Goal: Information Seeking & Learning: Learn about a topic

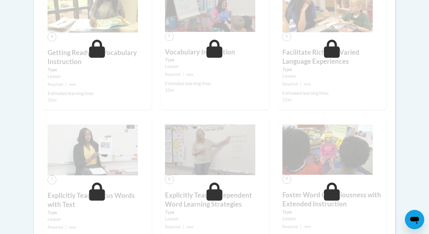
scroll to position [349, 0]
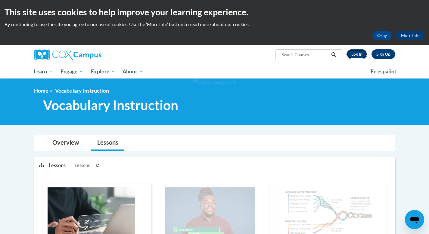
click at [358, 52] on link "Log In" at bounding box center [357, 54] width 21 height 10
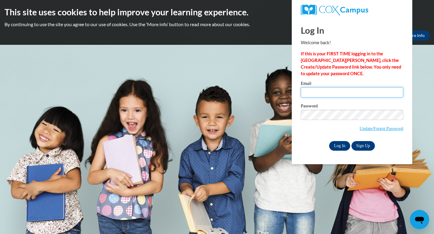
type input "hockenbrockh@ripon.k12.wi.us"
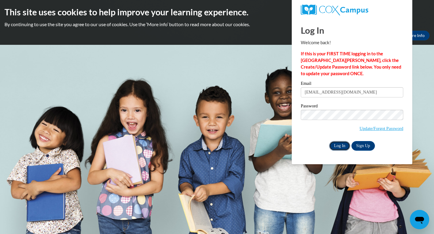
click at [340, 143] on input "Log In" at bounding box center [339, 146] width 21 height 10
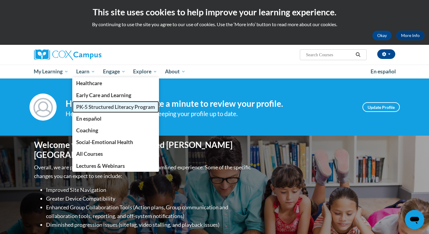
click at [86, 107] on span "PK-5 Structured Literacy Program" at bounding box center [115, 107] width 79 height 6
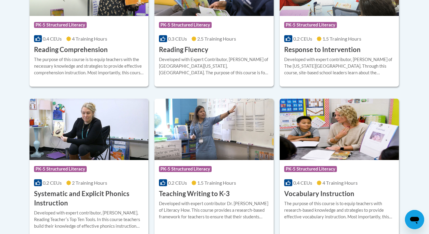
scroll to position [636, 0]
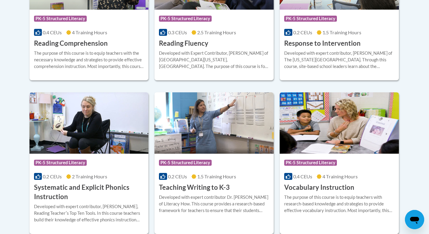
click at [313, 122] on img at bounding box center [339, 122] width 119 height 61
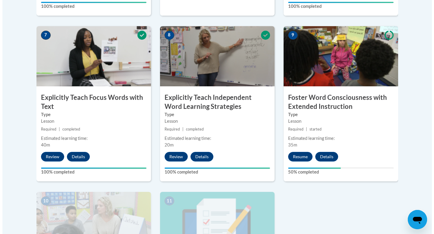
scroll to position [519, 0]
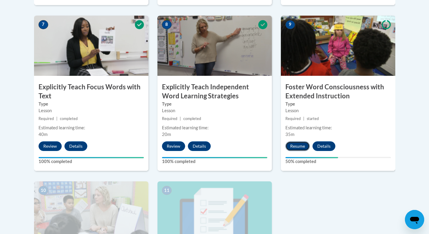
click at [292, 146] on button "Resume" at bounding box center [297, 146] width 24 height 10
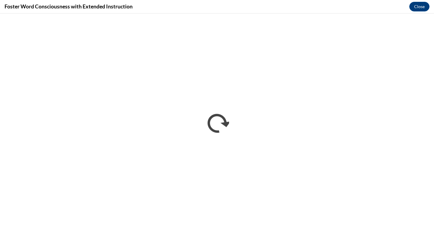
scroll to position [0, 0]
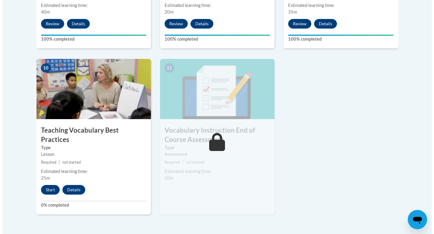
scroll to position [642, 0]
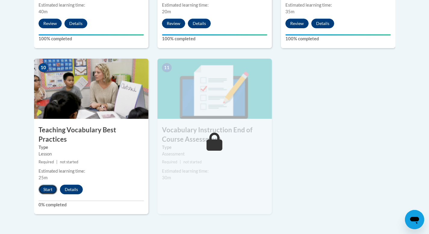
click at [54, 185] on button "Start" at bounding box center [48, 190] width 19 height 10
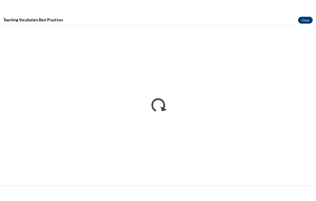
scroll to position [0, 0]
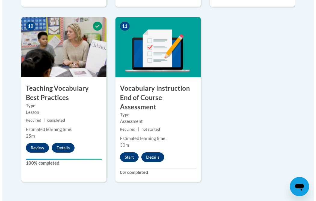
scroll to position [703, 0]
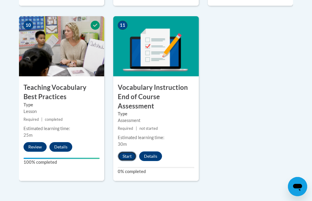
click at [129, 152] on button "Start" at bounding box center [127, 157] width 19 height 10
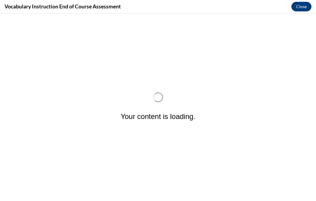
scroll to position [0, 0]
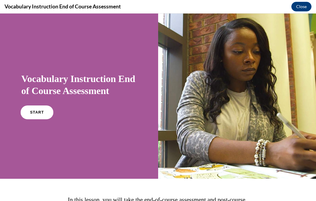
click at [30, 111] on span "START" at bounding box center [37, 112] width 14 height 5
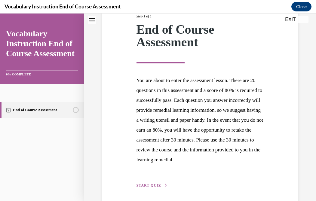
scroll to position [117, 0]
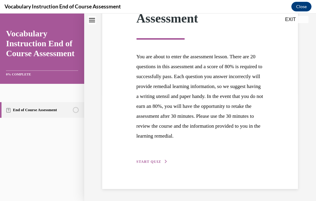
click at [153, 161] on span "START QUIZ" at bounding box center [149, 162] width 25 height 4
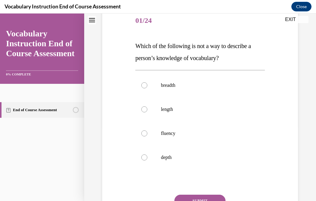
scroll to position [76, 0]
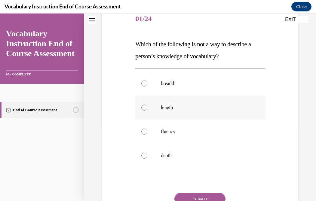
click at [143, 105] on div at bounding box center [144, 108] width 6 height 6
click at [143, 105] on input "length" at bounding box center [144, 108] width 6 height 6
radio input "true"
click at [206, 196] on button "SUBMIT" at bounding box center [200, 199] width 51 height 12
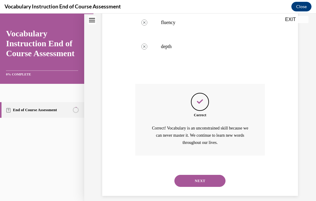
scroll to position [193, 0]
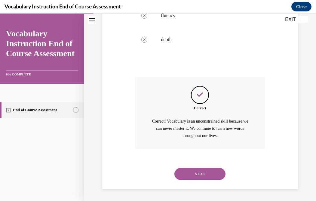
click at [195, 169] on button "NEXT" at bounding box center [200, 174] width 51 height 12
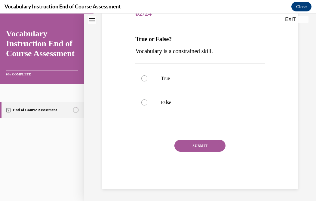
scroll to position [67, 0]
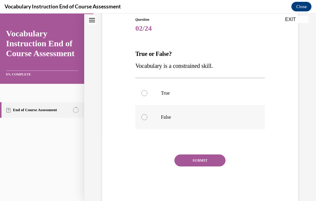
click at [179, 117] on p "False" at bounding box center [205, 117] width 89 height 6
click at [148, 117] on input "False" at bounding box center [144, 117] width 6 height 6
radio input "true"
click at [204, 159] on button "SUBMIT" at bounding box center [200, 161] width 51 height 12
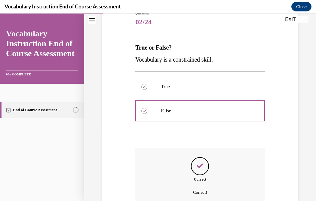
scroll to position [130, 0]
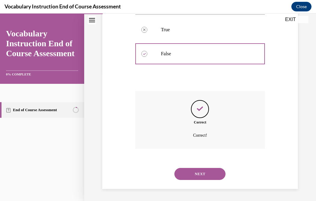
click at [204, 172] on button "NEXT" at bounding box center [200, 174] width 51 height 12
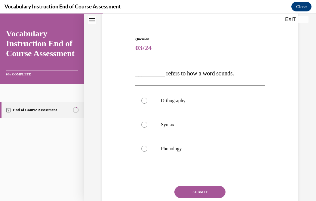
scroll to position [48, 0]
click at [179, 149] on p "Phonology" at bounding box center [205, 149] width 89 height 6
click at [148, 149] on input "Phonology" at bounding box center [144, 149] width 6 height 6
radio input "true"
click at [206, 191] on button "SUBMIT" at bounding box center [200, 192] width 51 height 12
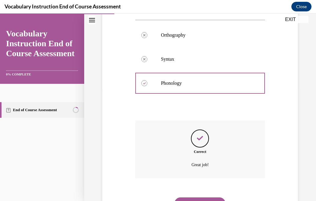
scroll to position [142, 0]
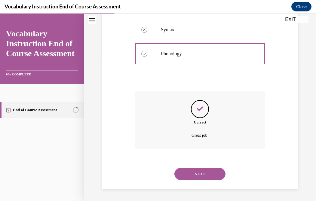
click at [201, 176] on button "NEXT" at bounding box center [200, 174] width 51 height 12
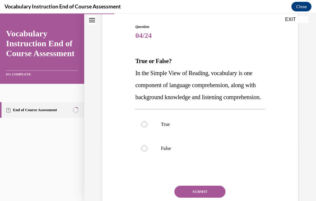
scroll to position [60, 0]
click at [181, 131] on label "True" at bounding box center [200, 124] width 130 height 24
click at [148, 127] on input "True" at bounding box center [144, 124] width 6 height 6
radio input "true"
click at [207, 197] on div "Question 04/24 True or False? In the Simple View of Reading, vocabulary is one …" at bounding box center [200, 129] width 130 height 211
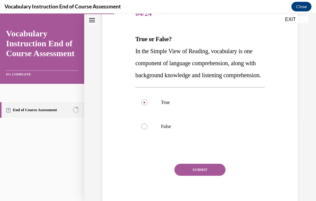
click at [213, 176] on button "SUBMIT" at bounding box center [200, 170] width 51 height 12
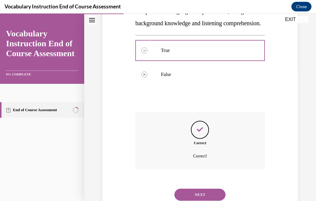
scroll to position [166, 0]
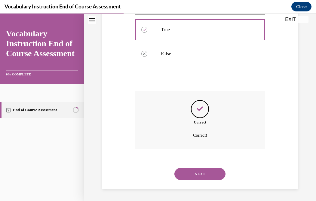
click at [205, 174] on button "NEXT" at bounding box center [200, 174] width 51 height 12
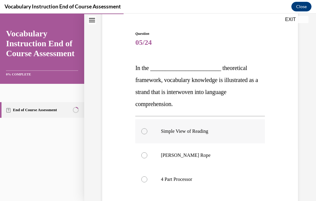
scroll to position [61, 0]
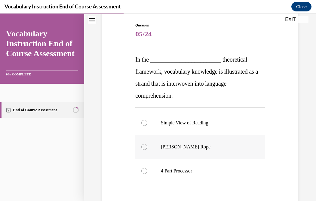
click at [226, 140] on label "Scarborough's Rope" at bounding box center [200, 147] width 130 height 24
click at [148, 144] on input "Scarborough's Rope" at bounding box center [144, 147] width 6 height 6
radio input "true"
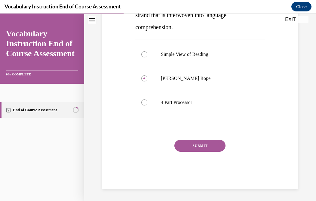
click at [205, 143] on button "SUBMIT" at bounding box center [200, 146] width 51 height 12
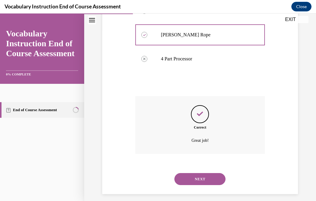
scroll to position [179, 0]
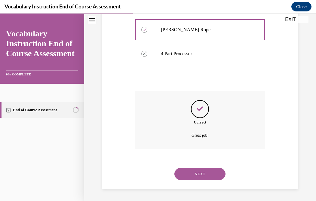
click at [208, 174] on button "NEXT" at bounding box center [200, 174] width 51 height 12
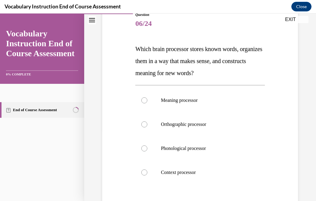
scroll to position [74, 0]
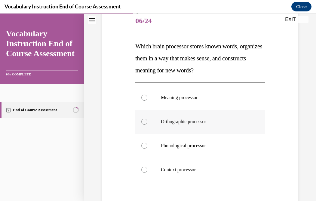
click at [211, 132] on label "Orthographic processor" at bounding box center [200, 122] width 130 height 24
click at [148, 125] on input "Orthographic processor" at bounding box center [144, 122] width 6 height 6
radio input "true"
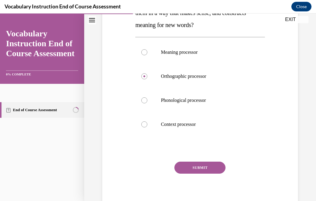
scroll to position [120, 0]
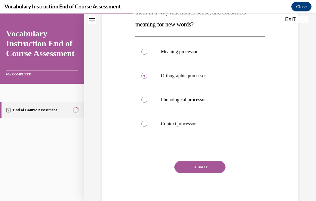
click at [212, 170] on button "SUBMIT" at bounding box center [200, 167] width 51 height 12
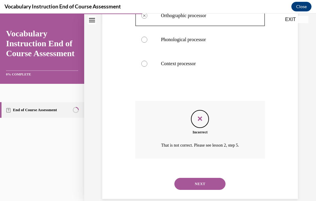
scroll to position [179, 0]
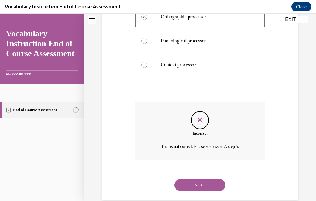
click at [207, 185] on button "NEXT" at bounding box center [200, 185] width 51 height 12
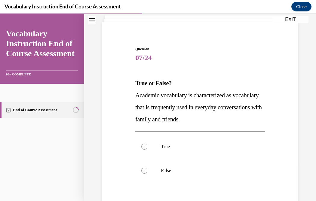
scroll to position [37, 0]
click at [141, 172] on div at bounding box center [144, 171] width 6 height 6
click at [141, 172] on input "False" at bounding box center [144, 171] width 6 height 6
radio input "true"
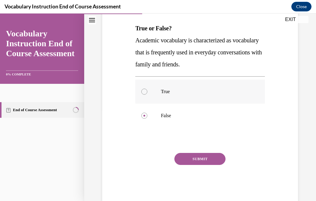
scroll to position [95, 0]
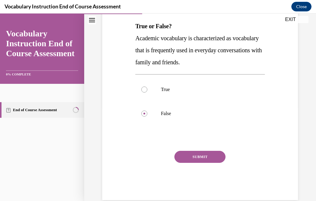
click at [211, 152] on button "SUBMIT" at bounding box center [200, 157] width 51 height 12
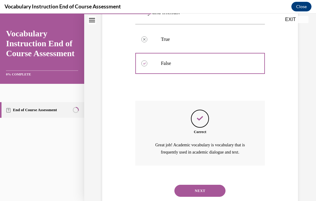
scroll to position [161, 0]
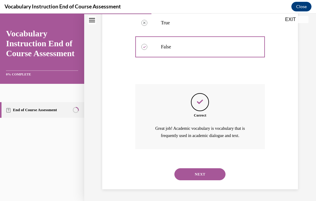
click at [192, 171] on button "NEXT" at bounding box center [200, 175] width 51 height 12
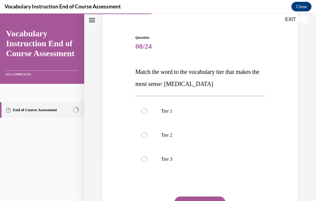
scroll to position [49, 0]
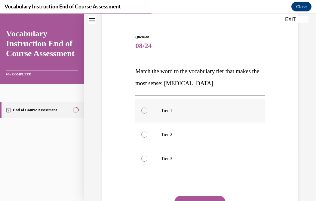
click at [147, 111] on label "Tier 1" at bounding box center [200, 111] width 130 height 24
click at [147, 111] on input "Tier 1" at bounding box center [144, 111] width 6 height 6
radio input "true"
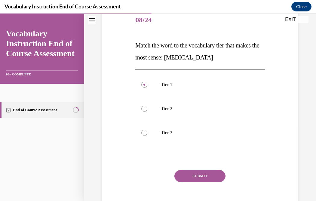
scroll to position [77, 0]
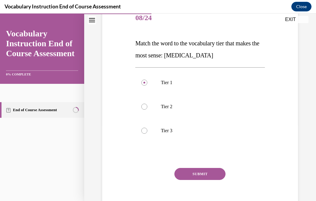
click at [202, 174] on button "SUBMIT" at bounding box center [200, 174] width 51 height 12
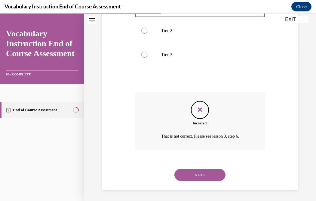
scroll to position [154, 0]
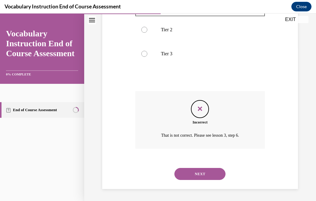
click at [213, 172] on button "NEXT" at bounding box center [200, 174] width 51 height 12
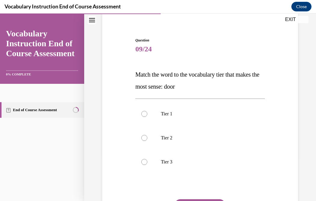
scroll to position [54, 0]
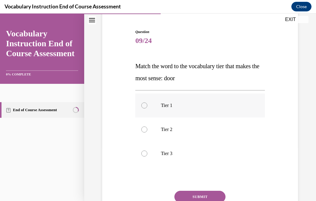
click at [197, 109] on label "Tier 1" at bounding box center [200, 106] width 130 height 24
click at [148, 109] on input "Tier 1" at bounding box center [144, 106] width 6 height 6
radio input "true"
click at [214, 195] on button "SUBMIT" at bounding box center [200, 197] width 51 height 12
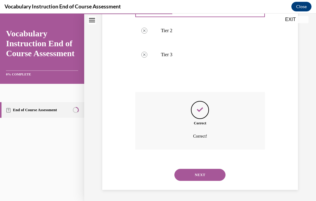
scroll to position [154, 0]
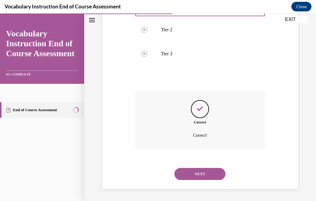
click at [213, 173] on button "NEXT" at bounding box center [200, 174] width 51 height 12
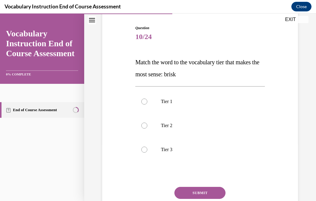
scroll to position [60, 0]
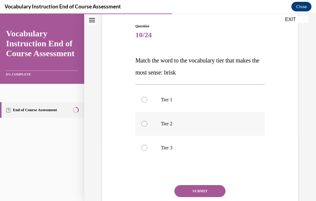
click at [184, 120] on label "Tier 2" at bounding box center [200, 124] width 130 height 24
click at [148, 121] on input "Tier 2" at bounding box center [144, 124] width 6 height 6
radio input "true"
click at [198, 188] on button "SUBMIT" at bounding box center [200, 191] width 51 height 12
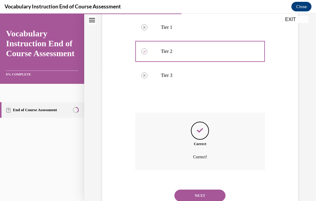
scroll to position [154, 0]
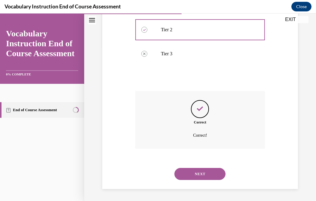
click at [201, 175] on button "NEXT" at bounding box center [200, 174] width 51 height 12
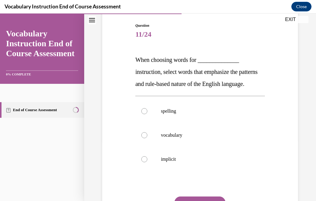
scroll to position [62, 0]
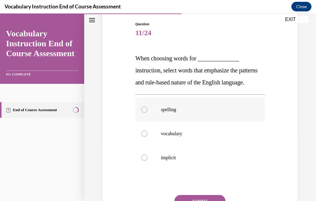
click at [181, 113] on p "spelling" at bounding box center [205, 110] width 89 height 6
click at [148, 113] on input "spelling" at bounding box center [144, 110] width 6 height 6
radio input "true"
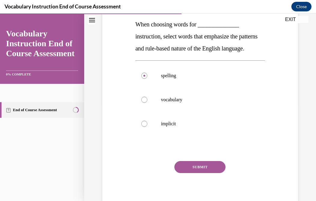
click at [209, 173] on button "SUBMIT" at bounding box center [200, 167] width 51 height 12
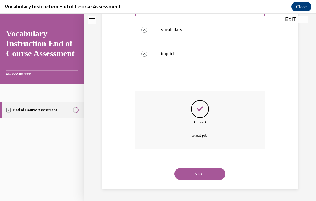
scroll to position [179, 0]
click at [216, 173] on button "NEXT" at bounding box center [200, 174] width 51 height 12
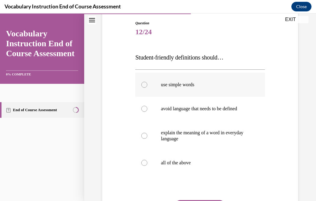
scroll to position [64, 0]
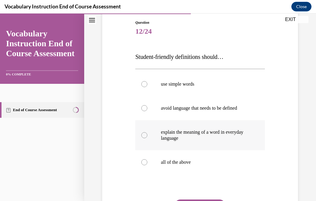
click at [234, 135] on p "explain the meaning of a word in everyday language" at bounding box center [205, 135] width 89 height 12
click at [148, 135] on input "explain the meaning of a word in everyday language" at bounding box center [144, 135] width 6 height 6
radio input "true"
click at [197, 161] on p "all of the above" at bounding box center [205, 163] width 89 height 6
click at [148, 161] on input "all of the above" at bounding box center [144, 163] width 6 height 6
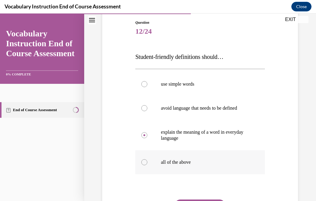
radio input "true"
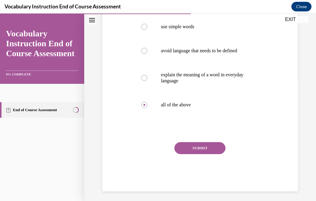
scroll to position [123, 0]
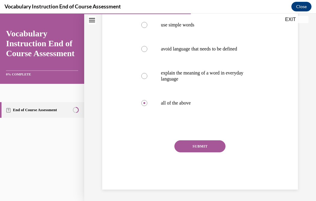
click at [207, 150] on button "SUBMIT" at bounding box center [200, 147] width 51 height 12
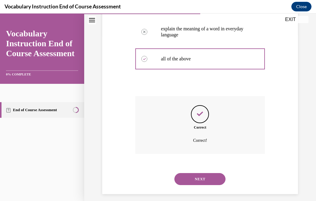
scroll to position [173, 0]
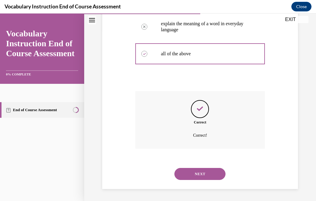
click at [193, 176] on button "NEXT" at bounding box center [200, 174] width 51 height 12
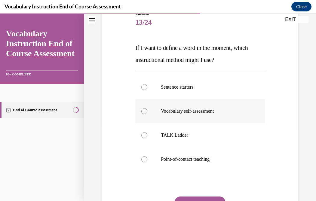
scroll to position [73, 0]
click at [219, 158] on p "Point-of-contact teaching" at bounding box center [205, 159] width 89 height 6
click at [148, 158] on input "Point-of-contact teaching" at bounding box center [144, 159] width 6 height 6
radio input "true"
click at [218, 109] on p "Vocabulary self-assessment" at bounding box center [205, 111] width 89 height 6
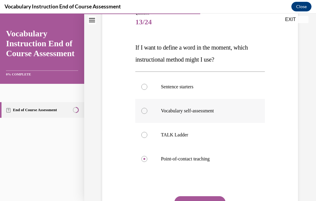
click at [148, 109] on input "Vocabulary self-assessment" at bounding box center [144, 111] width 6 height 6
radio input "true"
click at [193, 91] on label "Sentence starters" at bounding box center [200, 87] width 130 height 24
click at [148, 90] on input "Sentence starters" at bounding box center [144, 87] width 6 height 6
radio input "true"
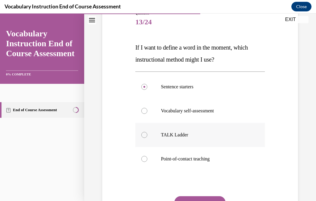
click at [179, 130] on label "TALK Ladder" at bounding box center [200, 135] width 130 height 24
click at [148, 132] on input "TALK Ladder" at bounding box center [144, 135] width 6 height 6
radio input "true"
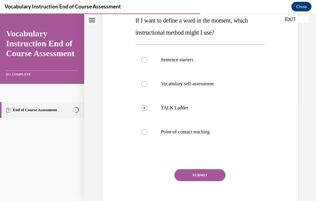
click at [204, 175] on button "SUBMIT" at bounding box center [200, 175] width 51 height 12
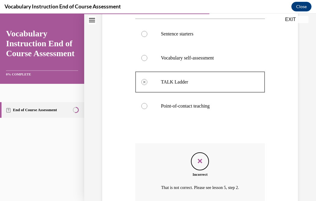
scroll to position [179, 0]
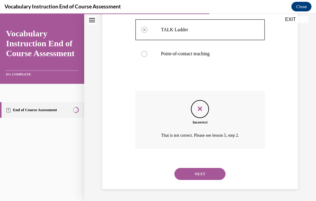
click at [205, 173] on button "NEXT" at bounding box center [200, 174] width 51 height 12
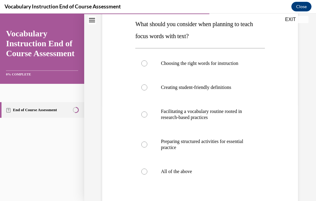
scroll to position [97, 0]
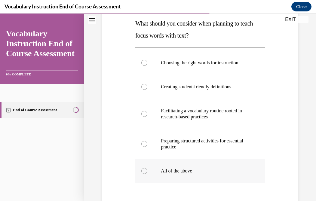
click at [158, 166] on label "All of the above" at bounding box center [200, 171] width 130 height 24
click at [148, 168] on input "All of the above" at bounding box center [144, 171] width 6 height 6
radio input "true"
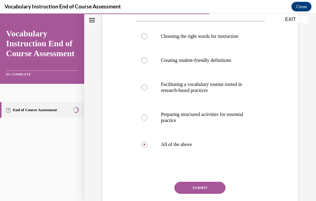
click at [201, 188] on button "SUBMIT" at bounding box center [200, 188] width 51 height 12
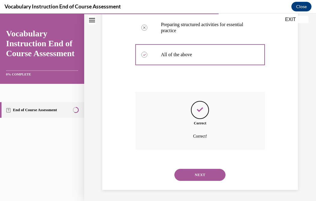
scroll to position [215, 0]
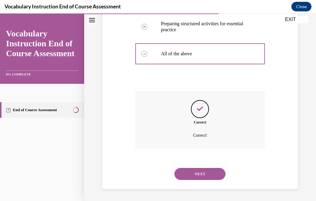
click at [197, 174] on button "NEXT" at bounding box center [200, 174] width 51 height 12
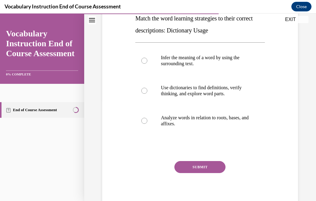
scroll to position [102, 0]
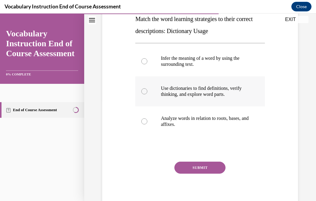
click at [231, 96] on p "Use dictionaries to find definitions, verify thinking, and explore word parts." at bounding box center [205, 92] width 89 height 12
click at [148, 95] on input "Use dictionaries to find definitions, verify thinking, and explore word parts." at bounding box center [144, 92] width 6 height 6
radio input "true"
click at [210, 169] on button "SUBMIT" at bounding box center [200, 168] width 51 height 12
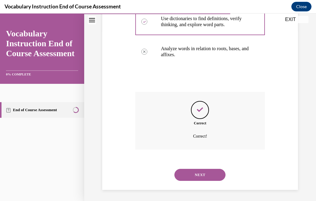
scroll to position [173, 0]
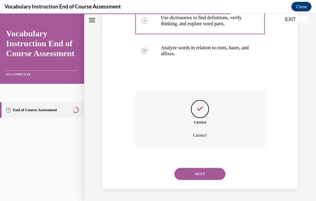
click at [216, 175] on button "NEXT" at bounding box center [200, 174] width 51 height 12
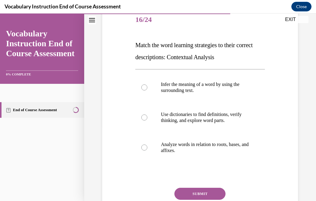
scroll to position [76, 0]
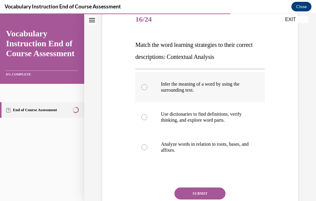
click at [238, 91] on p "Infer the meaning of a word by using the surrounding text." at bounding box center [205, 87] width 89 height 12
click at [148, 90] on input "Infer the meaning of a word by using the surrounding text." at bounding box center [144, 87] width 6 height 6
radio input "true"
click at [210, 189] on button "SUBMIT" at bounding box center [200, 194] width 51 height 12
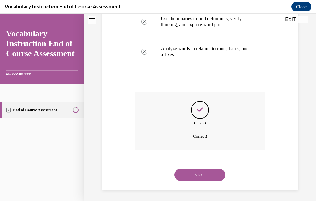
scroll to position [173, 0]
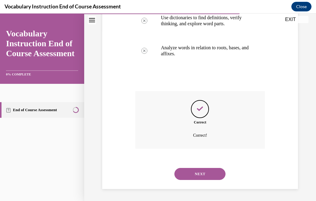
click at [207, 176] on button "NEXT" at bounding box center [200, 174] width 51 height 12
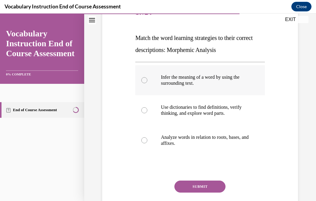
scroll to position [85, 0]
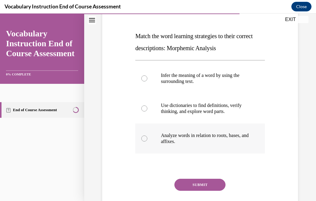
click at [207, 142] on p "Analyze words in relation to roots, bases, and affixes." at bounding box center [205, 139] width 89 height 12
click at [148, 142] on input "Analyze words in relation to roots, bases, and affixes." at bounding box center [144, 139] width 6 height 6
radio input "true"
click at [208, 184] on button "SUBMIT" at bounding box center [200, 185] width 51 height 12
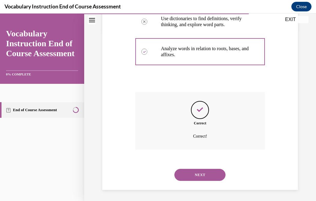
scroll to position [173, 0]
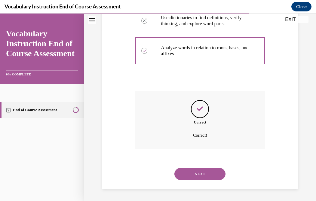
click at [212, 174] on button "NEXT" at bounding box center [200, 174] width 51 height 12
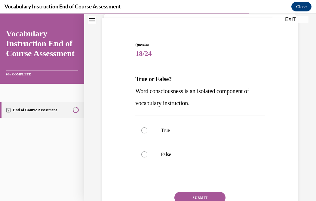
scroll to position [65, 0]
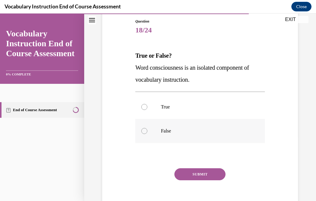
click at [182, 131] on p "False" at bounding box center [205, 131] width 89 height 6
click at [148, 131] on input "False" at bounding box center [144, 131] width 6 height 6
radio input "true"
click at [195, 172] on button "SUBMIT" at bounding box center [200, 175] width 51 height 12
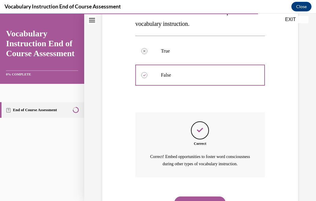
scroll to position [157, 0]
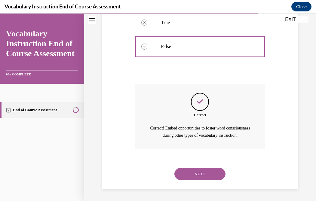
click at [200, 173] on button "NEXT" at bounding box center [200, 174] width 51 height 12
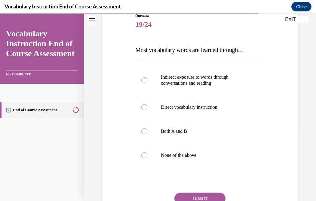
scroll to position [71, 0]
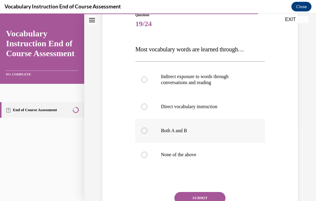
click at [192, 132] on p "Both A and B" at bounding box center [205, 131] width 89 height 6
click at [148, 132] on input "Both A and B" at bounding box center [144, 131] width 6 height 6
radio input "true"
click at [205, 195] on button "SUBMIT" at bounding box center [200, 198] width 51 height 12
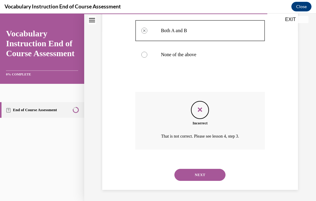
scroll to position [173, 0]
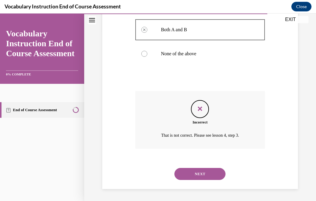
click at [207, 173] on button "NEXT" at bounding box center [200, 174] width 51 height 12
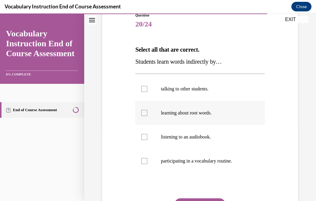
scroll to position [71, 0]
click at [198, 96] on label "talking to other students." at bounding box center [200, 89] width 130 height 24
click at [148, 92] on input "talking to other students." at bounding box center [144, 89] width 6 height 6
checkbox input "true"
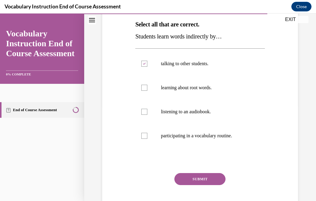
click at [209, 176] on button "SUBMIT" at bounding box center [200, 179] width 51 height 12
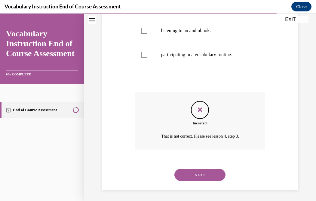
scroll to position [179, 0]
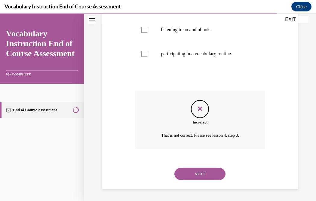
click at [205, 175] on button "NEXT" at bounding box center [200, 174] width 51 height 12
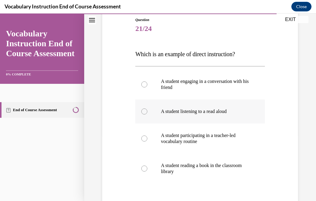
scroll to position [66, 0]
click at [200, 144] on p "A student participating in a teacher-led vocabulary routine" at bounding box center [205, 139] width 89 height 12
click at [148, 142] on input "A student participating in a teacher-led vocabulary routine" at bounding box center [144, 139] width 6 height 6
radio input "true"
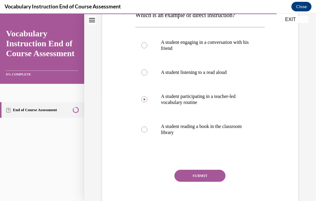
click at [210, 176] on button "SUBMIT" at bounding box center [200, 176] width 51 height 12
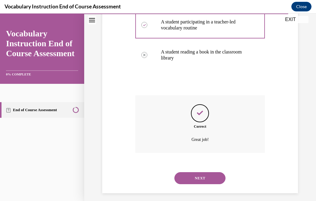
scroll to position [185, 0]
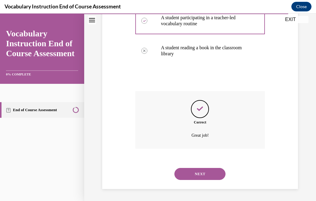
click at [210, 176] on button "NEXT" at bounding box center [200, 174] width 51 height 12
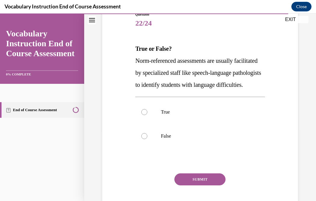
scroll to position [71, 0]
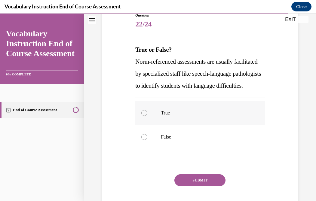
click at [187, 125] on label "True" at bounding box center [200, 113] width 130 height 24
click at [148, 116] on input "True" at bounding box center [144, 113] width 6 height 6
radio input "true"
click at [196, 187] on button "SUBMIT" at bounding box center [200, 181] width 51 height 12
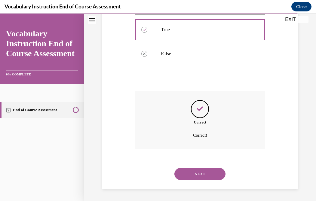
scroll to position [166, 0]
click at [196, 174] on button "NEXT" at bounding box center [200, 174] width 51 height 12
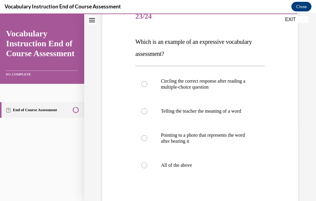
scroll to position [80, 0]
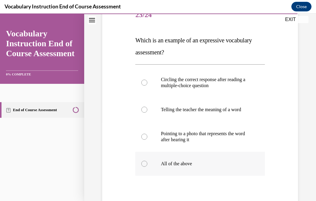
click at [204, 173] on label "All of the above" at bounding box center [200, 164] width 130 height 24
click at [148, 167] on input "All of the above" at bounding box center [144, 164] width 6 height 6
radio input "true"
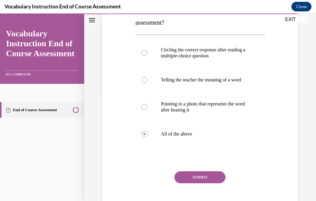
click at [212, 181] on button "SUBMIT" at bounding box center [200, 178] width 51 height 12
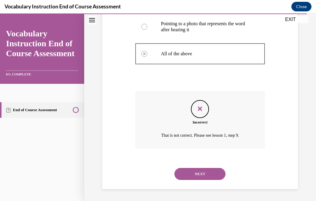
scroll to position [197, 0]
click at [218, 174] on button "NEXT" at bounding box center [200, 174] width 51 height 12
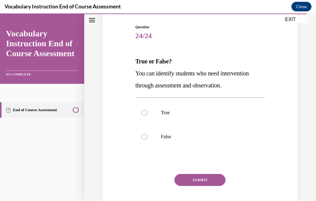
scroll to position [60, 0]
click at [212, 120] on label "True" at bounding box center [200, 113] width 130 height 24
click at [148, 116] on input "True" at bounding box center [144, 113] width 6 height 6
radio input "true"
click at [213, 179] on button "SUBMIT" at bounding box center [200, 180] width 51 height 12
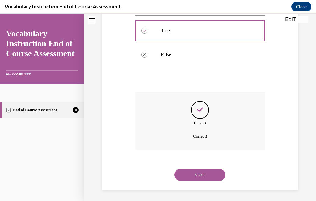
scroll to position [142, 0]
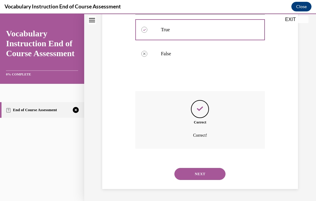
click at [202, 177] on button "NEXT" at bounding box center [200, 174] width 51 height 12
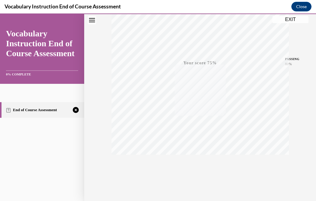
scroll to position [121, 0]
click at [199, 160] on div "TAKE AGAIN" at bounding box center [200, 161] width 21 height 14
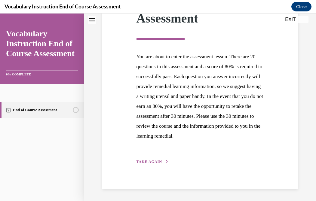
scroll to position [94, 0]
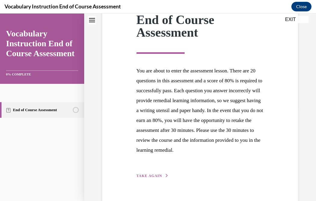
click at [153, 179] on div "Step 1 of 1 End of Course Assessment You are about to enter the assessment less…" at bounding box center [200, 84] width 137 height 189
click at [151, 178] on span "TAKE AGAIN" at bounding box center [150, 176] width 26 height 4
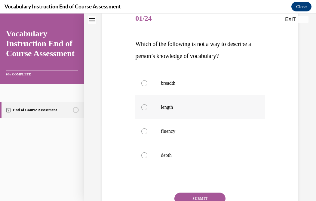
scroll to position [79, 0]
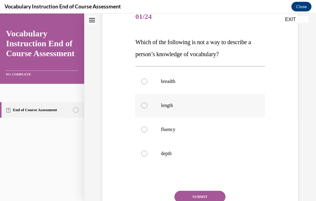
click at [189, 103] on p "length" at bounding box center [205, 106] width 89 height 6
click at [148, 103] on input "length" at bounding box center [144, 106] width 6 height 6
radio input "true"
click at [203, 193] on button "SUBMIT" at bounding box center [200, 197] width 51 height 12
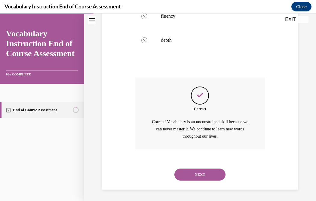
scroll to position [193, 0]
click at [202, 174] on button "NEXT" at bounding box center [200, 174] width 51 height 12
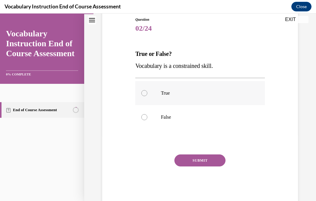
click at [189, 100] on label "True" at bounding box center [200, 93] width 130 height 24
click at [148, 96] on input "True" at bounding box center [144, 93] width 6 height 6
radio input "true"
click at [213, 163] on button "SUBMIT" at bounding box center [200, 161] width 51 height 12
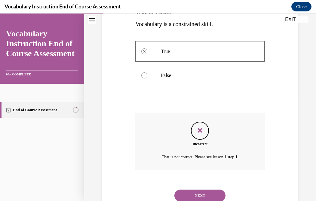
scroll to position [130, 0]
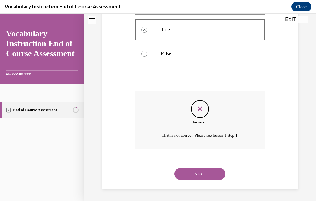
click at [206, 173] on button "NEXT" at bounding box center [200, 174] width 51 height 12
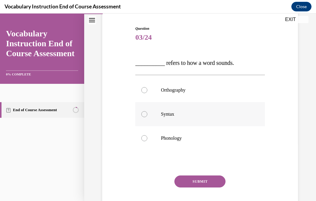
scroll to position [59, 0]
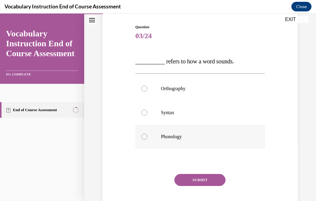
click at [196, 144] on label "Phonology" at bounding box center [200, 137] width 130 height 24
click at [148, 140] on input "Phonology" at bounding box center [144, 137] width 6 height 6
radio input "true"
click at [202, 178] on button "SUBMIT" at bounding box center [200, 180] width 51 height 12
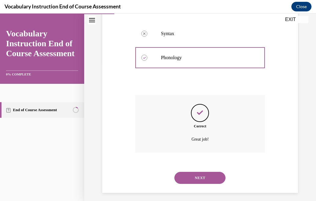
scroll to position [142, 0]
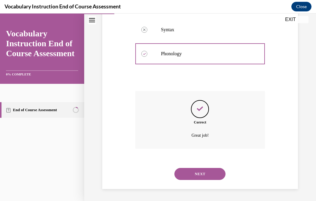
click at [212, 175] on button "NEXT" at bounding box center [200, 174] width 51 height 12
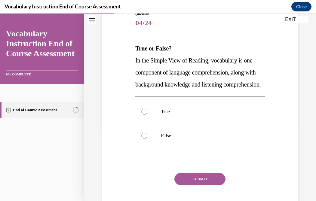
scroll to position [73, 0]
click at [209, 124] on label "True" at bounding box center [200, 112] width 130 height 24
click at [148, 115] on input "True" at bounding box center [144, 112] width 6 height 6
radio input "true"
click at [202, 185] on button "SUBMIT" at bounding box center [200, 179] width 51 height 12
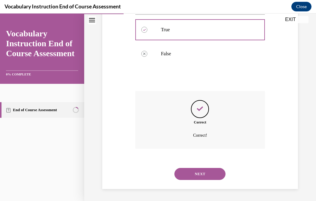
scroll to position [166, 0]
click at [199, 173] on button "NEXT" at bounding box center [200, 174] width 51 height 12
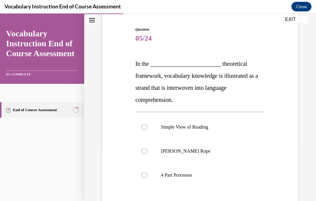
scroll to position [57, 0]
click at [220, 152] on p "Scarborough's Rope" at bounding box center [205, 151] width 89 height 6
click at [148, 152] on input "Scarborough's Rope" at bounding box center [144, 151] width 6 height 6
radio input "true"
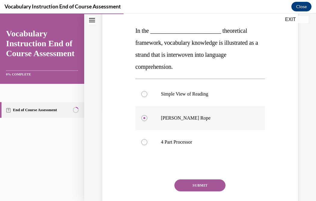
scroll to position [91, 0]
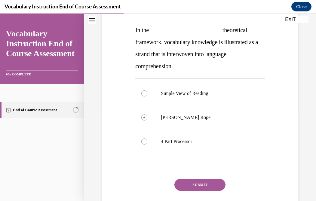
click at [200, 183] on button "SUBMIT" at bounding box center [200, 185] width 51 height 12
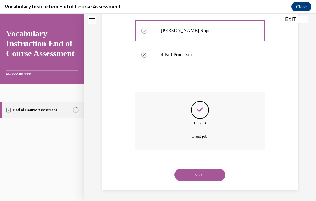
scroll to position [179, 0]
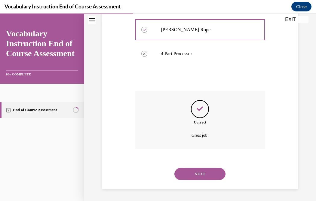
click at [205, 176] on button "NEXT" at bounding box center [200, 174] width 51 height 12
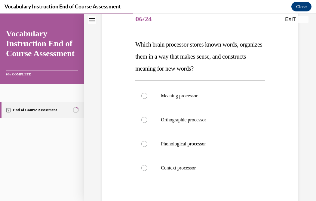
scroll to position [77, 0]
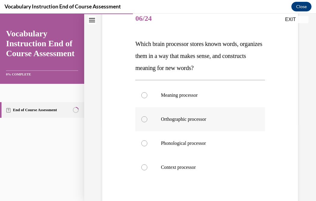
click at [210, 124] on label "Orthographic processor" at bounding box center [200, 119] width 130 height 24
click at [148, 123] on input "Orthographic processor" at bounding box center [144, 120] width 6 height 6
radio input "true"
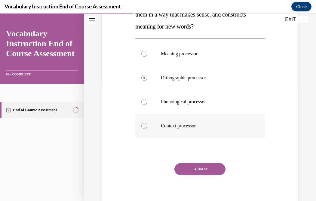
scroll to position [122, 0]
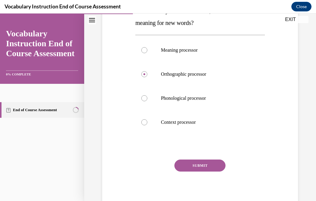
click at [206, 168] on button "SUBMIT" at bounding box center [200, 166] width 51 height 12
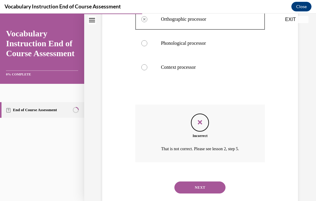
scroll to position [179, 0]
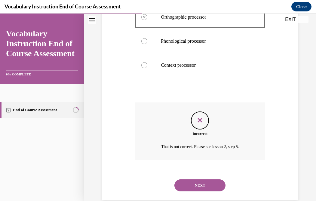
click at [210, 187] on button "NEXT" at bounding box center [200, 186] width 51 height 12
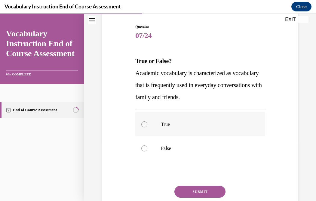
scroll to position [61, 0]
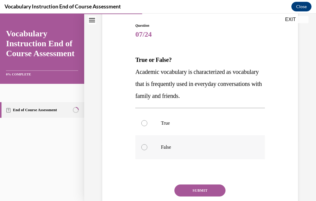
click at [181, 144] on label "False" at bounding box center [200, 147] width 130 height 24
click at [148, 145] on input "False" at bounding box center [144, 148] width 6 height 6
radio input "true"
click at [194, 188] on button "SUBMIT" at bounding box center [200, 191] width 51 height 12
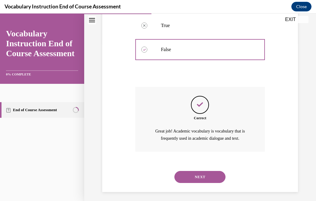
scroll to position [161, 0]
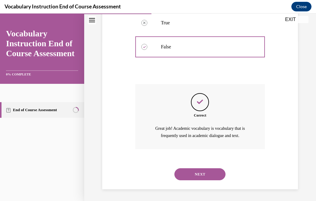
click at [203, 174] on button "NEXT" at bounding box center [200, 175] width 51 height 12
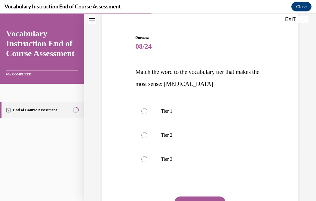
scroll to position [51, 0]
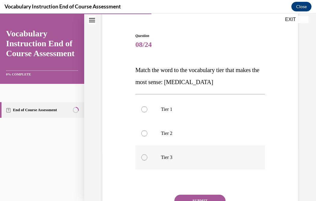
click at [204, 161] on label "Tier 3" at bounding box center [200, 158] width 130 height 24
click at [148, 161] on input "Tier 3" at bounding box center [144, 158] width 6 height 6
radio input "true"
click at [211, 197] on button "SUBMIT" at bounding box center [200, 201] width 51 height 12
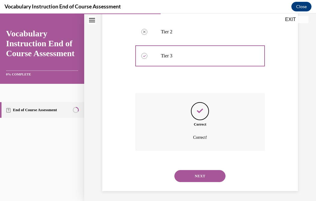
scroll to position [154, 0]
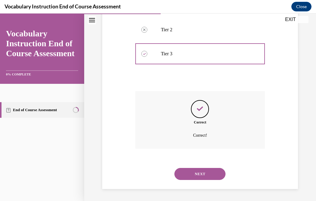
click at [204, 175] on button "NEXT" at bounding box center [200, 174] width 51 height 12
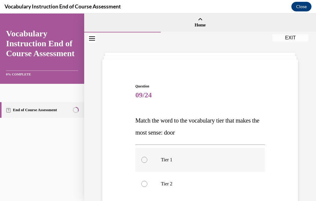
click at [206, 163] on p "Tier 1" at bounding box center [205, 160] width 89 height 6
click at [148, 163] on input "Tier 1" at bounding box center [144, 160] width 6 height 6
radio input "true"
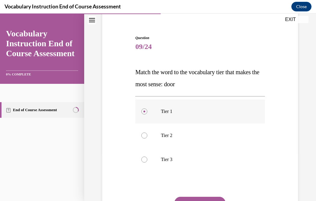
scroll to position [49, 0]
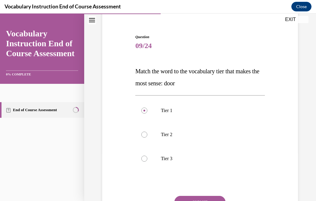
click at [211, 197] on button "SUBMIT" at bounding box center [200, 202] width 51 height 12
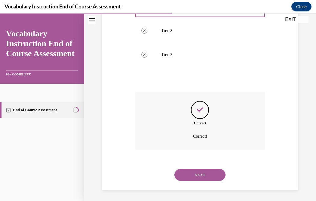
scroll to position [154, 0]
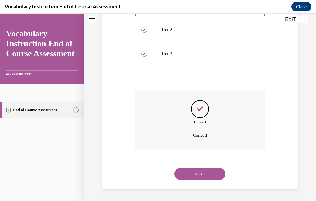
click at [214, 174] on button "NEXT" at bounding box center [200, 174] width 51 height 12
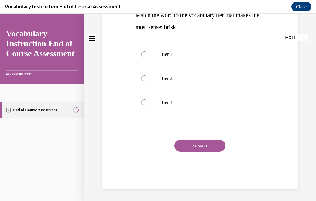
scroll to position [0, 0]
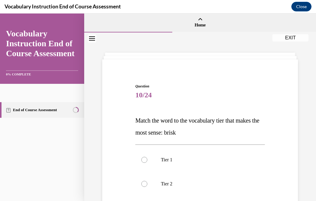
click at [214, 174] on label "Tier 2" at bounding box center [200, 184] width 130 height 24
click at [148, 181] on input "Tier 2" at bounding box center [144, 184] width 6 height 6
radio input "true"
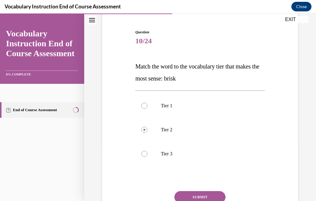
scroll to position [55, 0]
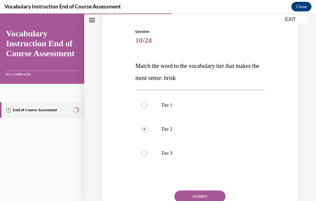
click at [206, 192] on button "SUBMIT" at bounding box center [200, 197] width 51 height 12
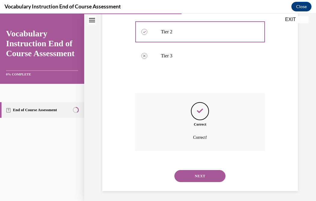
scroll to position [154, 0]
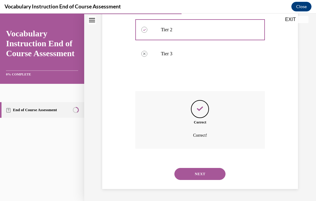
click at [197, 175] on button "NEXT" at bounding box center [200, 174] width 51 height 12
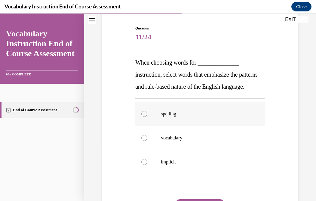
scroll to position [58, 0]
click at [197, 126] on label "spelling" at bounding box center [200, 114] width 130 height 24
click at [148, 117] on input "spelling" at bounding box center [144, 114] width 6 height 6
radio input "true"
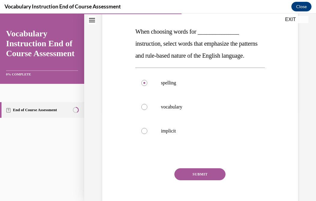
click at [212, 181] on button "SUBMIT" at bounding box center [200, 175] width 51 height 12
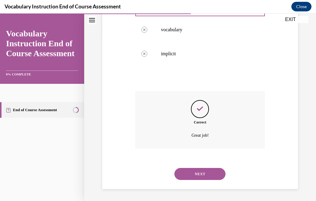
scroll to position [179, 0]
click at [206, 176] on button "NEXT" at bounding box center [200, 174] width 51 height 12
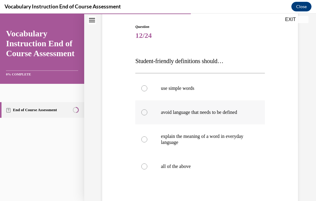
scroll to position [61, 0]
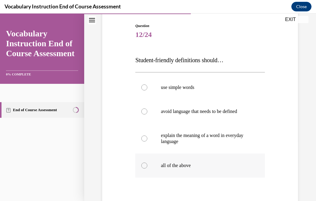
click at [205, 161] on label "all of the above" at bounding box center [200, 166] width 130 height 24
click at [148, 163] on input "all of the above" at bounding box center [144, 166] width 6 height 6
radio input "true"
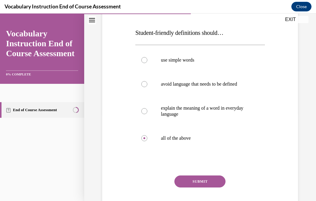
click at [212, 181] on button "SUBMIT" at bounding box center [200, 182] width 51 height 12
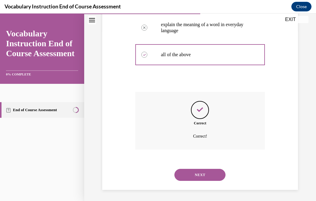
scroll to position [173, 0]
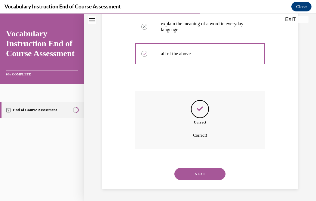
click at [200, 174] on button "NEXT" at bounding box center [200, 174] width 51 height 12
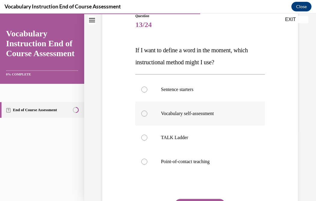
scroll to position [72, 0]
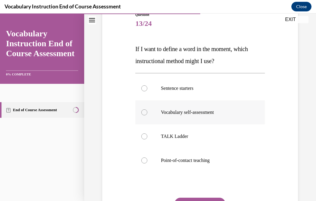
click at [220, 105] on label "Vocabulary self-assessment" at bounding box center [200, 113] width 130 height 24
click at [148, 110] on input "Vocabulary self-assessment" at bounding box center [144, 113] width 6 height 6
radio input "true"
click at [210, 198] on button "SUBMIT" at bounding box center [200, 204] width 51 height 12
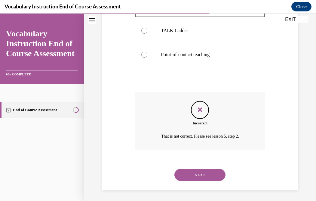
scroll to position [179, 0]
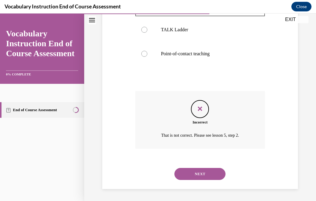
click at [212, 174] on button "NEXT" at bounding box center [200, 174] width 51 height 12
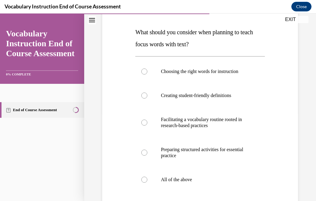
scroll to position [89, 0]
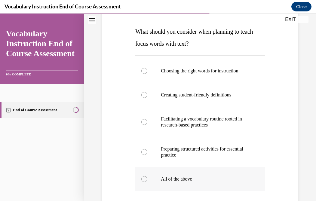
click at [210, 180] on p "All of the above" at bounding box center [205, 179] width 89 height 6
click at [148, 180] on input "All of the above" at bounding box center [144, 179] width 6 height 6
radio input "true"
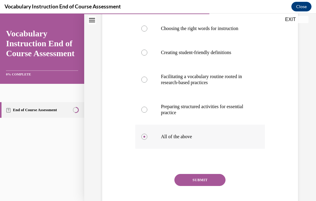
click at [210, 180] on button "SUBMIT" at bounding box center [200, 180] width 51 height 12
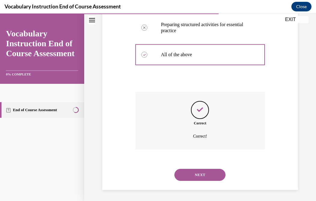
scroll to position [215, 0]
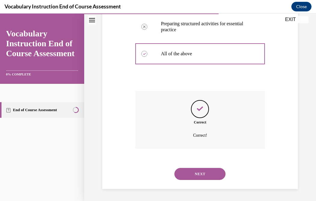
click at [210, 176] on button "NEXT" at bounding box center [200, 174] width 51 height 12
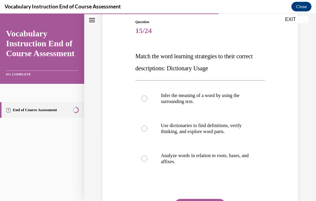
scroll to position [66, 0]
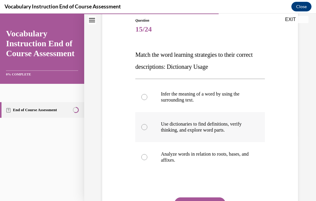
click at [220, 119] on label "Use dictionaries to find definitions, verify thinking, and explore word parts." at bounding box center [200, 127] width 130 height 30
click at [148, 124] on input "Use dictionaries to find definitions, verify thinking, and explore word parts." at bounding box center [144, 127] width 6 height 6
radio input "true"
click at [214, 198] on button "SUBMIT" at bounding box center [200, 204] width 51 height 12
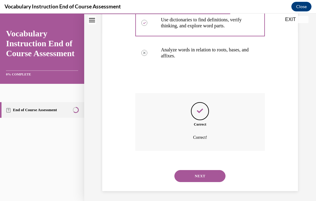
scroll to position [173, 0]
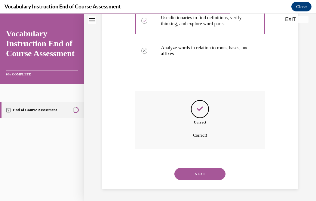
click at [207, 176] on button "NEXT" at bounding box center [200, 174] width 51 height 12
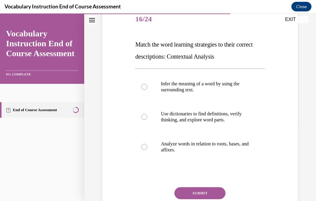
scroll to position [77, 0]
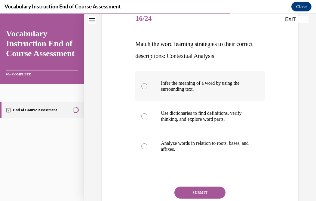
click at [214, 79] on label "Infer the meaning of a word by using the surrounding text." at bounding box center [200, 86] width 130 height 30
click at [148, 83] on input "Infer the meaning of a word by using the surrounding text." at bounding box center [144, 86] width 6 height 6
radio input "true"
click at [196, 191] on button "SUBMIT" at bounding box center [200, 193] width 51 height 12
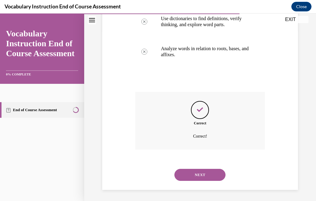
scroll to position [173, 0]
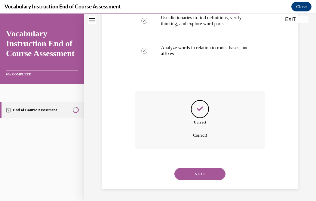
click at [196, 173] on button "NEXT" at bounding box center [200, 174] width 51 height 12
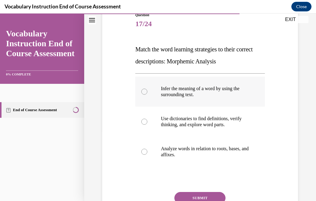
scroll to position [73, 0]
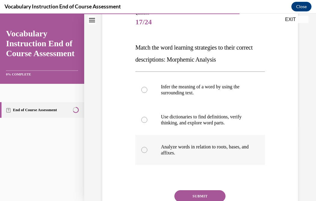
click at [198, 150] on p "Analyze words in relation to roots, bases, and affixes." at bounding box center [205, 150] width 89 height 12
click at [148, 150] on input "Analyze words in relation to roots, bases, and affixes." at bounding box center [144, 150] width 6 height 6
radio input "true"
click at [199, 195] on button "SUBMIT" at bounding box center [200, 197] width 51 height 12
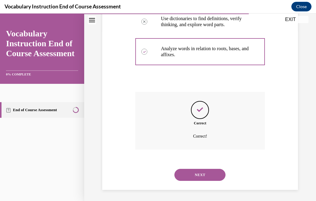
scroll to position [173, 0]
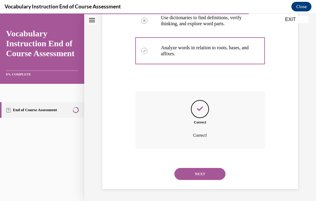
click at [198, 176] on button "NEXT" at bounding box center [200, 174] width 51 height 12
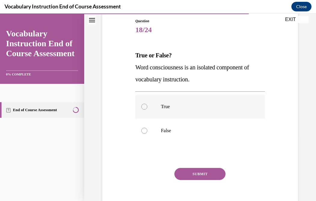
scroll to position [66, 0]
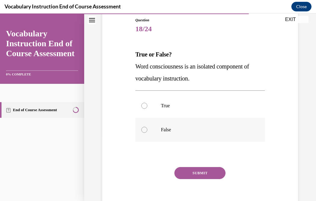
click at [194, 137] on label "False" at bounding box center [200, 130] width 130 height 24
click at [148, 133] on input "False" at bounding box center [144, 130] width 6 height 6
radio input "true"
click at [205, 173] on button "SUBMIT" at bounding box center [200, 173] width 51 height 12
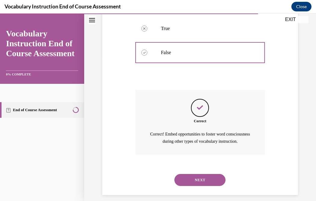
scroll to position [157, 0]
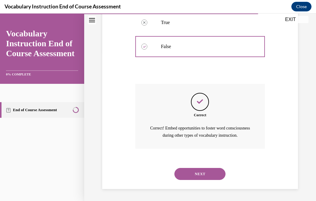
click at [193, 174] on button "NEXT" at bounding box center [200, 174] width 51 height 12
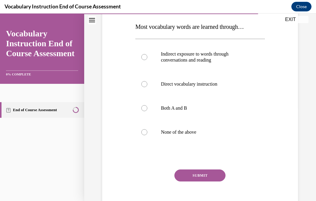
scroll to position [97, 0]
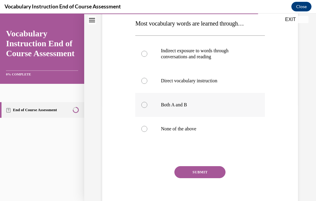
click at [194, 111] on label "Both A and B" at bounding box center [200, 105] width 130 height 24
click at [148, 108] on input "Both A and B" at bounding box center [144, 105] width 6 height 6
radio input "true"
click at [200, 172] on button "SUBMIT" at bounding box center [200, 172] width 51 height 12
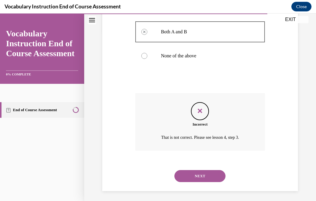
scroll to position [173, 0]
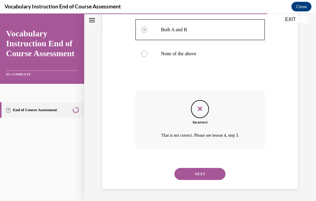
click at [212, 175] on button "NEXT" at bounding box center [200, 174] width 51 height 12
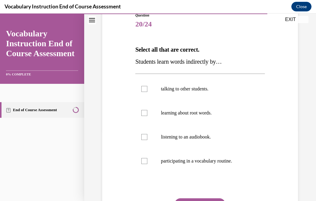
scroll to position [73, 0]
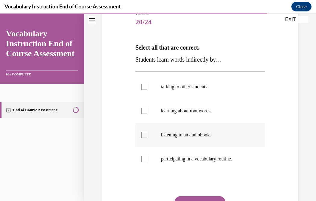
click at [226, 132] on p "listening to an audiobook." at bounding box center [205, 135] width 89 height 6
click at [148, 132] on input "listening to an audiobook." at bounding box center [144, 135] width 6 height 6
checkbox input "true"
click at [194, 197] on button "SUBMIT" at bounding box center [200, 203] width 51 height 12
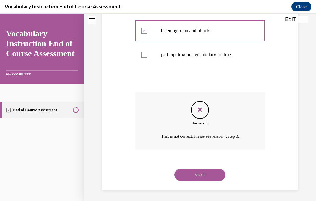
scroll to position [179, 0]
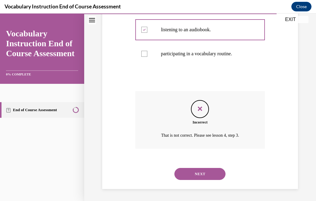
click at [203, 170] on button "NEXT" at bounding box center [200, 174] width 51 height 12
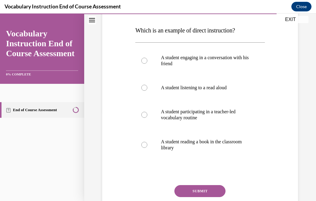
scroll to position [91, 0]
click at [208, 123] on label "A student participating in a teacher-led vocabulary routine" at bounding box center [200, 115] width 130 height 30
click at [148, 118] on input "A student participating in a teacher-led vocabulary routine" at bounding box center [144, 115] width 6 height 6
radio input "true"
click at [201, 188] on button "SUBMIT" at bounding box center [200, 191] width 51 height 12
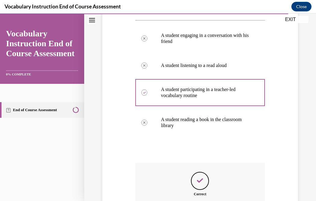
scroll to position [185, 0]
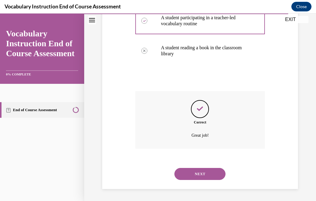
click at [202, 175] on button "NEXT" at bounding box center [200, 174] width 51 height 12
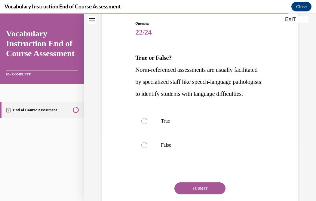
scroll to position [64, 0]
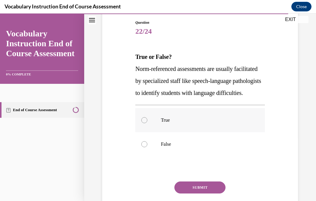
click at [194, 123] on p "True" at bounding box center [205, 120] width 89 height 6
click at [148, 123] on input "True" at bounding box center [144, 120] width 6 height 6
radio input "true"
click at [205, 194] on button "SUBMIT" at bounding box center [200, 188] width 51 height 12
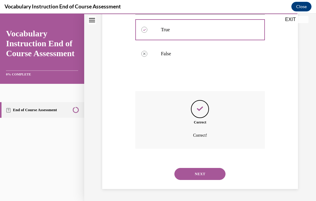
scroll to position [166, 0]
click at [203, 172] on button "NEXT" at bounding box center [200, 174] width 51 height 12
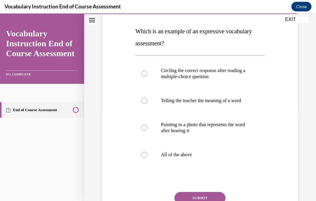
scroll to position [90, 0]
click at [203, 158] on p "All of the above" at bounding box center [205, 155] width 89 height 6
click at [148, 158] on input "All of the above" at bounding box center [144, 155] width 6 height 6
radio input "true"
click at [208, 198] on div "Question 23/24 Which is an example of an expressive vocabulary assessment? Circ…" at bounding box center [200, 117] width 130 height 247
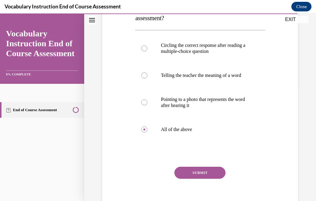
click at [210, 177] on button "SUBMIT" at bounding box center [200, 173] width 51 height 12
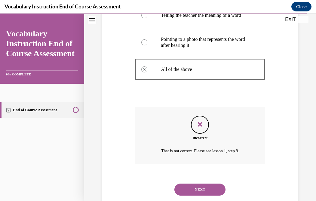
scroll to position [197, 0]
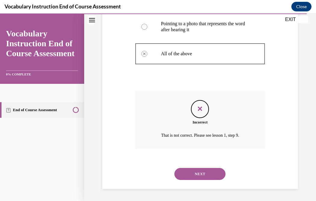
click at [206, 176] on button "NEXT" at bounding box center [200, 174] width 51 height 12
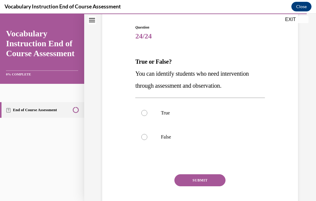
scroll to position [61, 0]
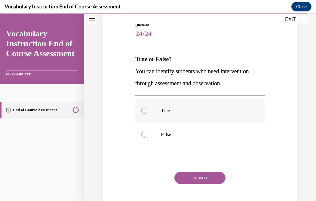
click at [212, 118] on label "True" at bounding box center [200, 111] width 130 height 24
click at [148, 114] on input "True" at bounding box center [144, 111] width 6 height 6
radio input "true"
click at [206, 176] on button "SUBMIT" at bounding box center [200, 178] width 51 height 12
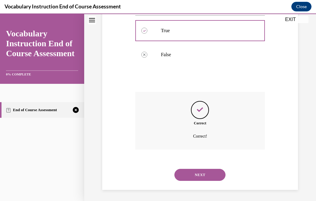
scroll to position [142, 0]
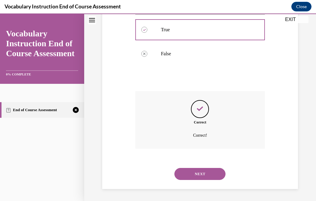
click at [205, 177] on button "NEXT" at bounding box center [200, 174] width 51 height 12
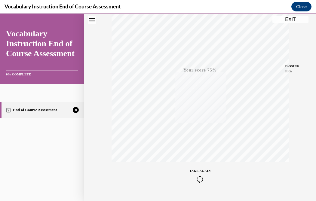
scroll to position [121, 0]
click at [198, 156] on span "TAKE AGAIN" at bounding box center [200, 155] width 21 height 3
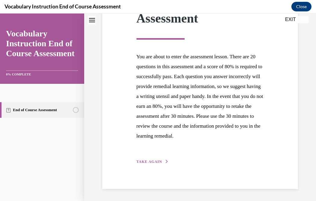
scroll to position [94, 0]
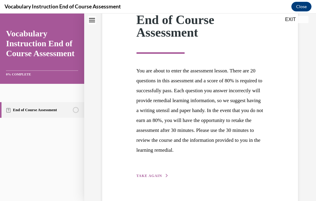
click at [160, 178] on span "TAKE AGAIN" at bounding box center [150, 176] width 26 height 4
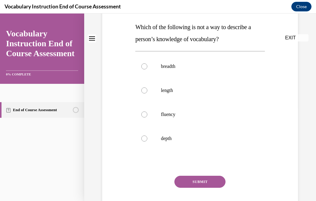
scroll to position [0, 0]
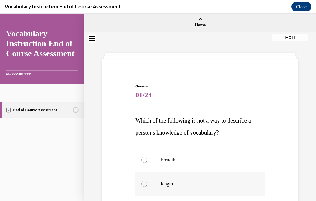
click at [159, 187] on label "length" at bounding box center [200, 184] width 130 height 24
click at [148, 187] on input "length" at bounding box center [144, 184] width 6 height 6
radio input "true"
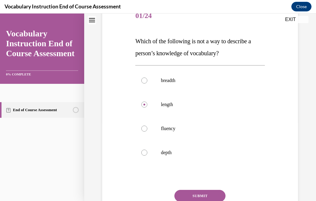
click at [212, 191] on button "SUBMIT" at bounding box center [200, 196] width 51 height 12
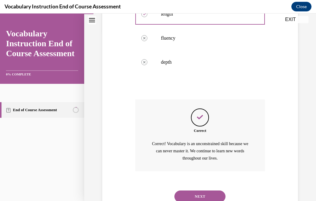
scroll to position [193, 0]
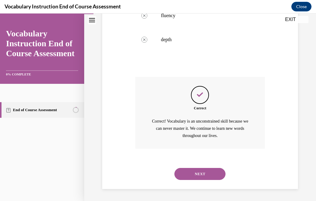
click at [202, 176] on button "NEXT" at bounding box center [200, 174] width 51 height 12
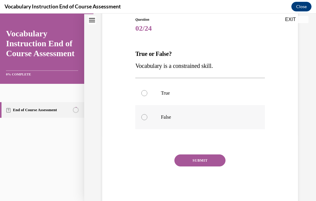
click at [204, 116] on p "False" at bounding box center [205, 117] width 89 height 6
click at [148, 116] on input "False" at bounding box center [144, 117] width 6 height 6
radio input "true"
click at [212, 163] on button "SUBMIT" at bounding box center [200, 161] width 51 height 12
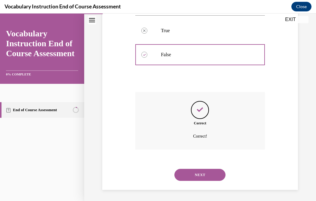
scroll to position [130, 0]
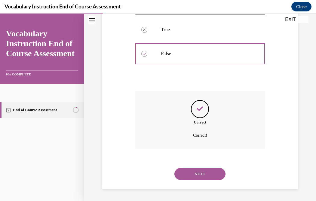
click at [213, 172] on button "NEXT" at bounding box center [200, 174] width 51 height 12
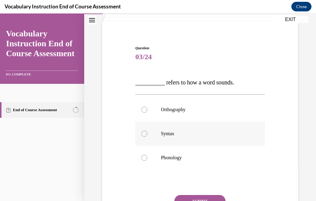
scroll to position [39, 0]
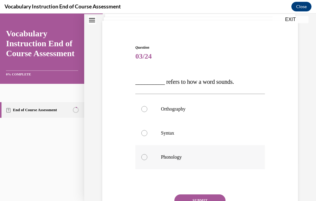
click at [208, 157] on p "Phonology" at bounding box center [205, 157] width 89 height 6
click at [148, 157] on input "Phonology" at bounding box center [144, 157] width 6 height 6
radio input "true"
click at [210, 198] on button "SUBMIT" at bounding box center [200, 201] width 51 height 12
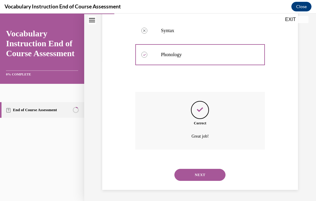
scroll to position [142, 0]
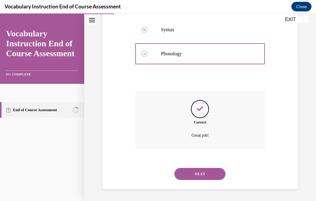
click at [205, 176] on button "NEXT" at bounding box center [200, 174] width 51 height 12
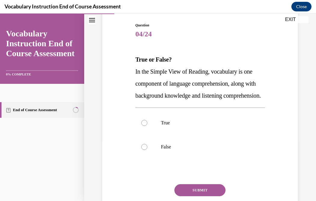
scroll to position [61, 0]
click at [193, 126] on p "True" at bounding box center [205, 123] width 89 height 6
click at [148, 126] on input "True" at bounding box center [144, 123] width 6 height 6
radio input "true"
click at [208, 197] on button "SUBMIT" at bounding box center [200, 191] width 51 height 12
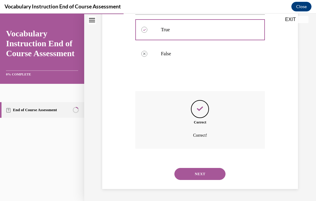
scroll to position [166, 0]
click at [200, 172] on button "NEXT" at bounding box center [200, 174] width 51 height 12
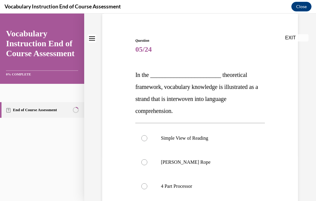
scroll to position [50, 0]
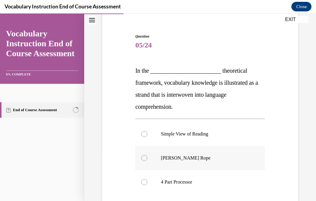
click at [199, 157] on p "Scarborough's Rope" at bounding box center [205, 158] width 89 height 6
click at [148, 157] on input "Scarborough's Rope" at bounding box center [144, 158] width 6 height 6
radio input "true"
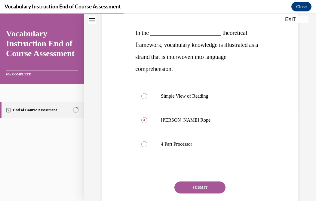
click at [212, 186] on button "SUBMIT" at bounding box center [200, 188] width 51 height 12
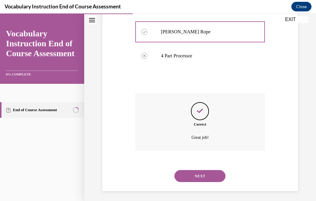
scroll to position [179, 0]
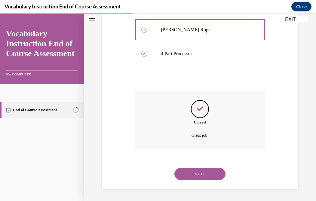
click at [209, 174] on button "NEXT" at bounding box center [200, 174] width 51 height 12
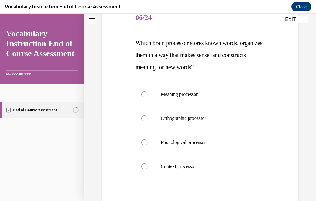
scroll to position [82, 0]
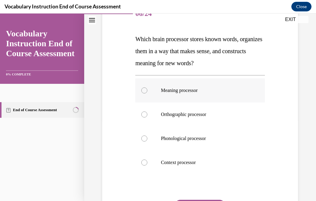
click at [188, 90] on p "Meaning processor" at bounding box center [205, 91] width 89 height 6
click at [148, 90] on input "Meaning processor" at bounding box center [144, 91] width 6 height 6
radio input "true"
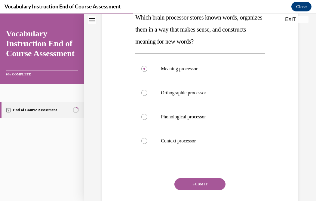
click at [207, 183] on button "SUBMIT" at bounding box center [200, 185] width 51 height 12
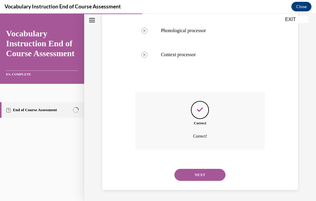
scroll to position [191, 0]
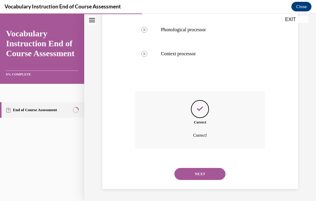
click at [208, 173] on button "NEXT" at bounding box center [200, 174] width 51 height 12
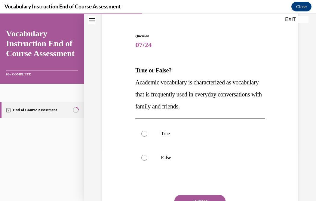
scroll to position [51, 0]
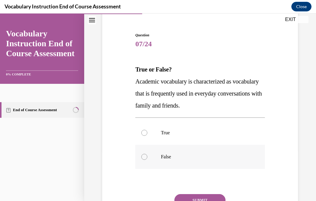
click at [202, 158] on p "False" at bounding box center [205, 157] width 89 height 6
click at [148, 158] on input "False" at bounding box center [144, 157] width 6 height 6
radio input "true"
click at [208, 197] on button "SUBMIT" at bounding box center [200, 200] width 51 height 12
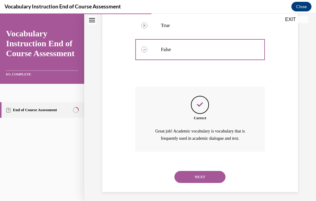
scroll to position [161, 0]
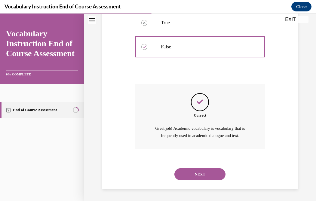
click at [205, 171] on button "NEXT" at bounding box center [200, 175] width 51 height 12
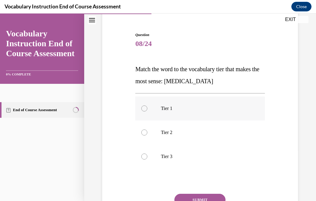
scroll to position [53, 0]
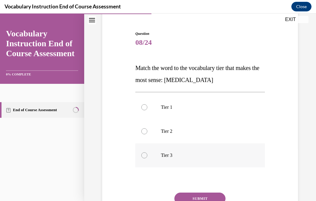
click at [203, 160] on label "Tier 3" at bounding box center [200, 156] width 130 height 24
click at [148, 159] on input "Tier 3" at bounding box center [144, 156] width 6 height 6
radio input "true"
click at [208, 196] on button "SUBMIT" at bounding box center [200, 199] width 51 height 12
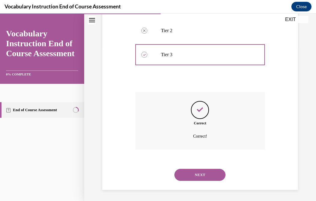
scroll to position [154, 0]
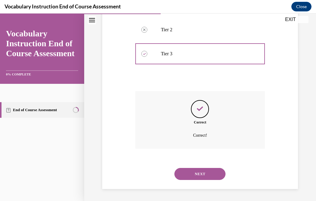
click at [210, 172] on button "NEXT" at bounding box center [200, 174] width 51 height 12
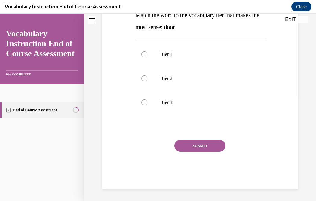
scroll to position [0, 0]
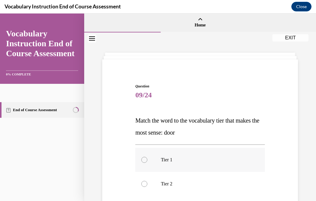
click at [209, 157] on p "Tier 1" at bounding box center [205, 160] width 89 height 6
click at [148, 157] on input "Tier 1" at bounding box center [144, 160] width 6 height 6
radio input "true"
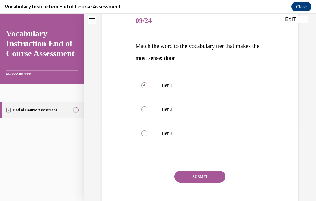
scroll to position [76, 0]
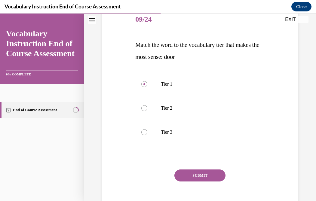
click at [214, 176] on button "SUBMIT" at bounding box center [200, 176] width 51 height 12
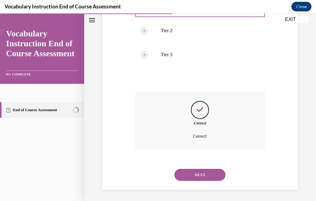
scroll to position [154, 0]
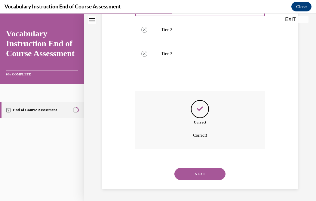
click at [213, 173] on button "NEXT" at bounding box center [200, 174] width 51 height 12
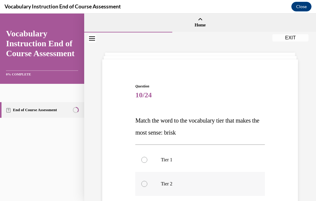
click at [208, 176] on label "Tier 2" at bounding box center [200, 184] width 130 height 24
click at [148, 181] on input "Tier 2" at bounding box center [144, 184] width 6 height 6
radio input "true"
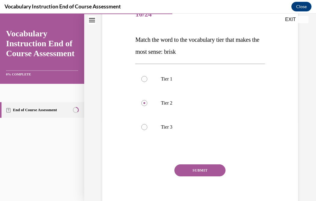
click at [207, 169] on button "SUBMIT" at bounding box center [200, 171] width 51 height 12
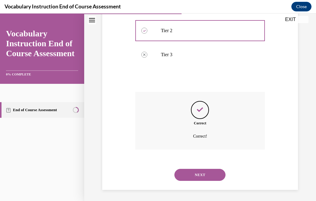
scroll to position [154, 0]
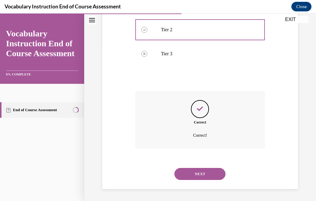
click at [205, 178] on button "NEXT" at bounding box center [200, 174] width 51 height 12
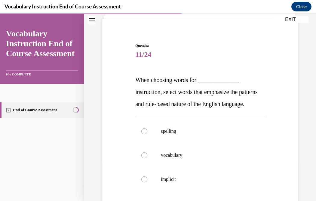
scroll to position [45, 0]
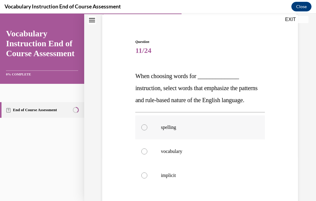
click at [201, 140] on label "spelling" at bounding box center [200, 128] width 130 height 24
click at [148, 131] on input "spelling" at bounding box center [144, 128] width 6 height 6
radio input "true"
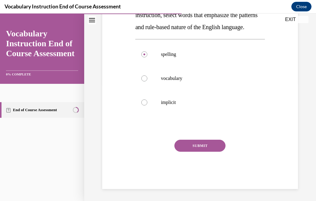
click at [219, 152] on button "SUBMIT" at bounding box center [200, 146] width 51 height 12
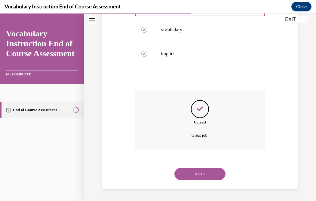
scroll to position [179, 0]
click at [210, 174] on button "NEXT" at bounding box center [200, 174] width 51 height 12
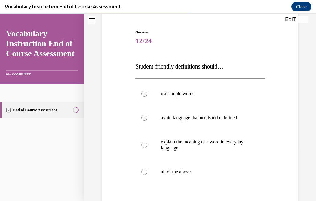
scroll to position [56, 0]
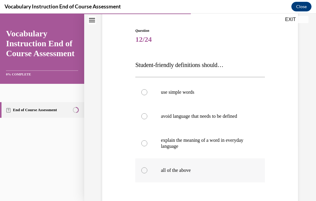
click at [210, 173] on p "all of the above" at bounding box center [205, 171] width 89 height 6
click at [148, 173] on input "all of the above" at bounding box center [144, 171] width 6 height 6
radio input "true"
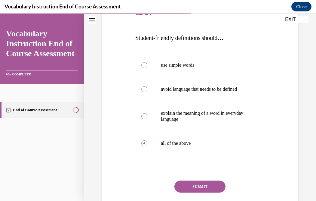
click at [204, 187] on button "SUBMIT" at bounding box center [200, 187] width 51 height 12
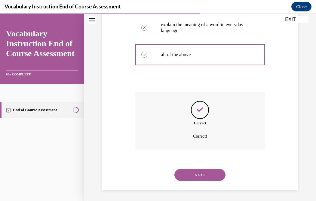
scroll to position [173, 0]
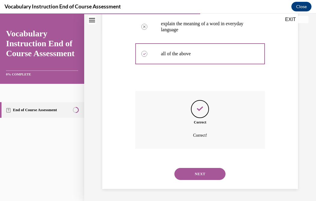
click at [201, 178] on button "NEXT" at bounding box center [200, 174] width 51 height 12
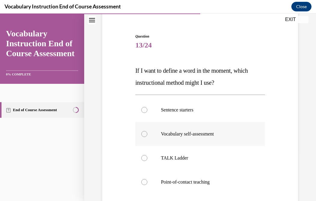
scroll to position [49, 0]
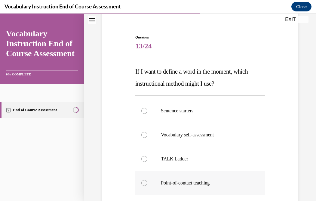
click at [205, 186] on p "Point-of-contact teaching" at bounding box center [205, 183] width 89 height 6
click at [148, 186] on input "Point-of-contact teaching" at bounding box center [144, 183] width 6 height 6
radio input "true"
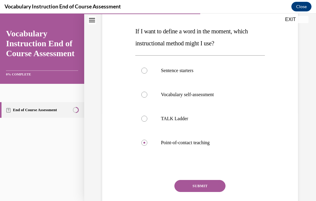
click at [205, 186] on button "SUBMIT" at bounding box center [200, 186] width 51 height 12
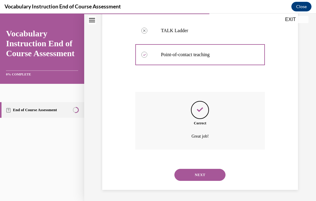
scroll to position [179, 0]
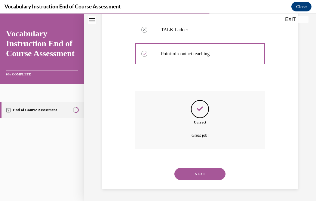
click at [200, 173] on button "NEXT" at bounding box center [200, 174] width 51 height 12
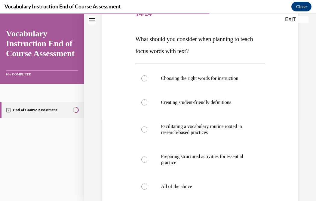
scroll to position [87, 0]
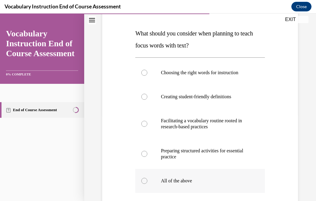
click at [194, 179] on p "All of the above" at bounding box center [205, 181] width 89 height 6
click at [148, 179] on input "All of the above" at bounding box center [144, 181] width 6 height 6
radio input "true"
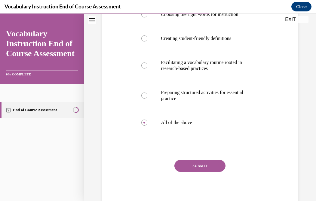
click at [203, 167] on button "SUBMIT" at bounding box center [200, 166] width 51 height 12
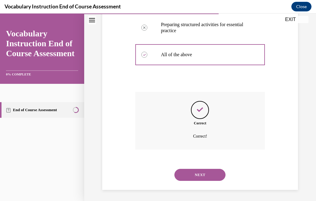
scroll to position [215, 0]
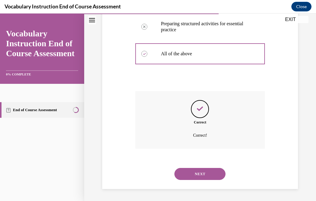
click at [208, 175] on button "NEXT" at bounding box center [200, 174] width 51 height 12
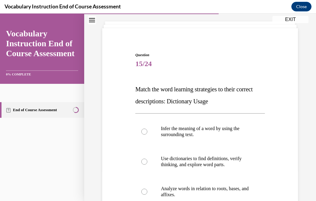
scroll to position [36, 0]
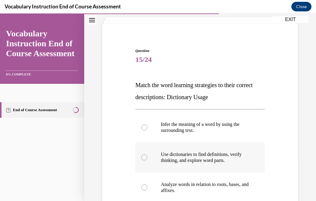
click at [205, 159] on p "Use dictionaries to find definitions, verify thinking, and explore word parts." at bounding box center [205, 158] width 89 height 12
click at [148, 159] on input "Use dictionaries to find definitions, verify thinking, and explore word parts." at bounding box center [144, 158] width 6 height 6
radio input "true"
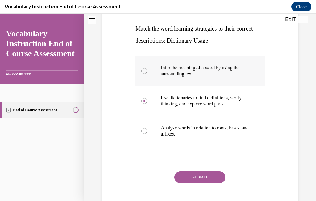
scroll to position [94, 0]
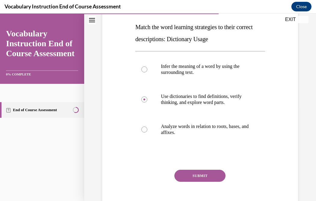
click at [210, 175] on button "SUBMIT" at bounding box center [200, 176] width 51 height 12
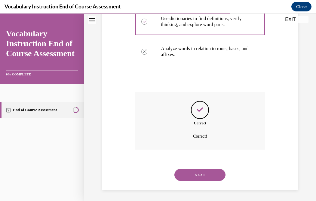
scroll to position [173, 0]
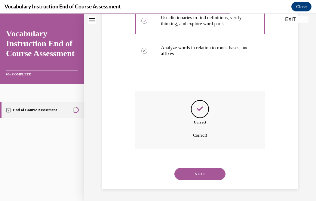
click at [210, 175] on button "NEXT" at bounding box center [200, 174] width 51 height 12
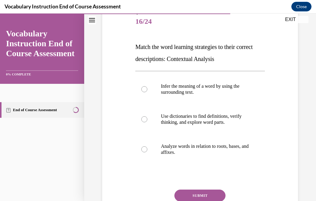
scroll to position [73, 0]
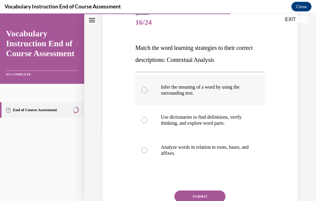
click at [235, 87] on p "Infer the meaning of a word by using the surrounding text." at bounding box center [205, 90] width 89 height 12
click at [148, 87] on input "Infer the meaning of a word by using the surrounding text." at bounding box center [144, 90] width 6 height 6
radio input "true"
click at [208, 194] on button "SUBMIT" at bounding box center [200, 197] width 51 height 12
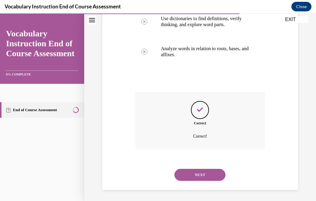
scroll to position [173, 0]
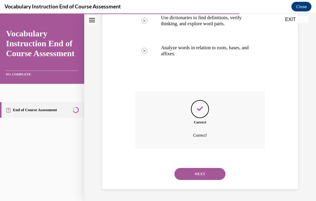
click at [201, 172] on button "NEXT" at bounding box center [200, 174] width 51 height 12
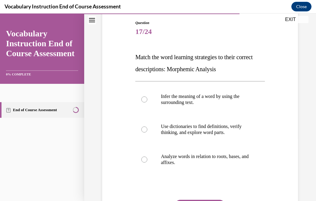
scroll to position [63, 0]
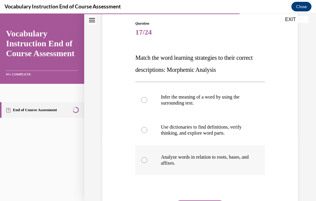
click at [199, 163] on p "Analyze words in relation to roots, bases, and affixes." at bounding box center [205, 160] width 89 height 12
click at [148, 163] on input "Analyze words in relation to roots, bases, and affixes." at bounding box center [144, 160] width 6 height 6
radio input "true"
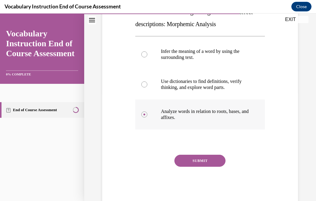
scroll to position [110, 0]
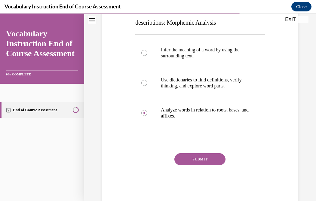
click at [207, 157] on button "SUBMIT" at bounding box center [200, 160] width 51 height 12
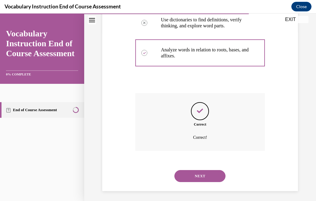
scroll to position [173, 0]
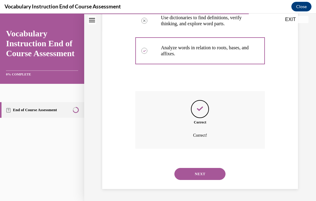
click at [199, 175] on button "NEXT" at bounding box center [200, 174] width 51 height 12
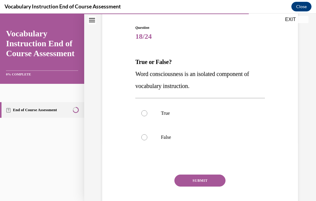
scroll to position [59, 0]
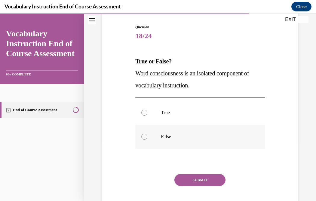
click at [190, 134] on p "False" at bounding box center [205, 137] width 89 height 6
click at [148, 134] on input "False" at bounding box center [144, 137] width 6 height 6
radio input "true"
click at [207, 176] on button "SUBMIT" at bounding box center [200, 180] width 51 height 12
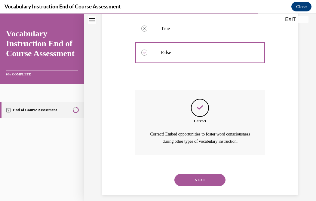
scroll to position [157, 0]
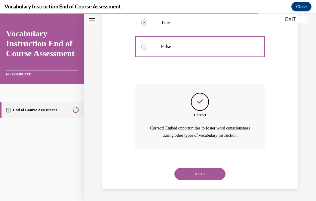
click at [206, 175] on button "NEXT" at bounding box center [200, 174] width 51 height 12
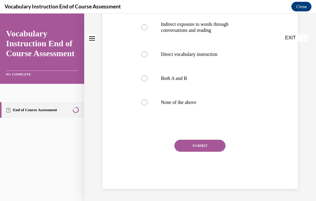
scroll to position [0, 0]
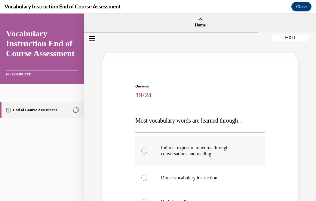
click at [204, 151] on p "Indirect exposure to words through conversations and reading" at bounding box center [205, 151] width 89 height 12
click at [148, 151] on input "Indirect exposure to words through conversations and reading" at bounding box center [144, 151] width 6 height 6
radio input "true"
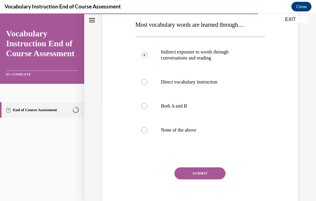
click at [205, 173] on button "SUBMIT" at bounding box center [200, 174] width 51 height 12
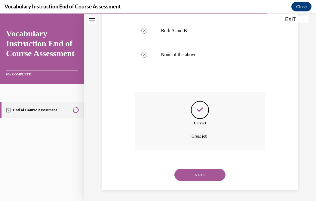
scroll to position [173, 0]
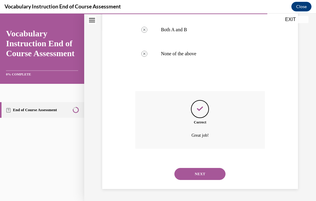
click at [205, 177] on button "NEXT" at bounding box center [200, 174] width 51 height 12
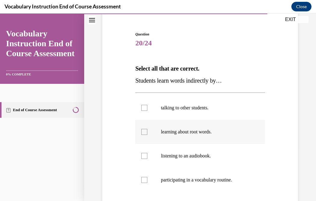
scroll to position [53, 0]
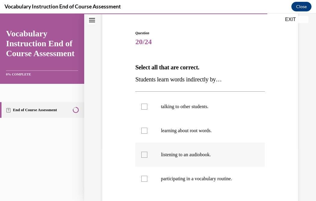
click at [211, 159] on label "listening to an audiobook." at bounding box center [200, 155] width 130 height 24
click at [148, 158] on input "listening to an audiobook." at bounding box center [144, 155] width 6 height 6
checkbox input "true"
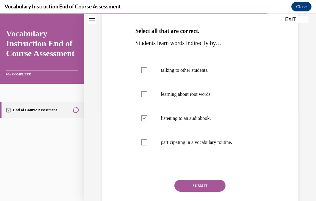
click at [210, 185] on button "SUBMIT" at bounding box center [200, 186] width 51 height 12
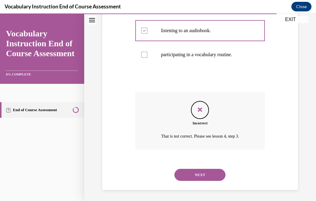
scroll to position [179, 0]
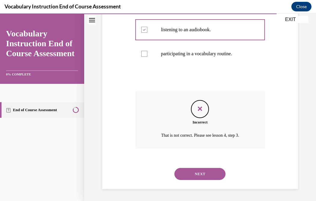
click at [207, 174] on button "NEXT" at bounding box center [200, 174] width 51 height 12
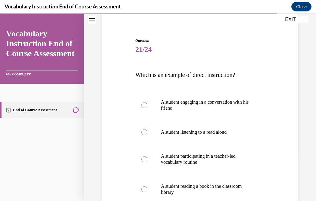
scroll to position [53, 0]
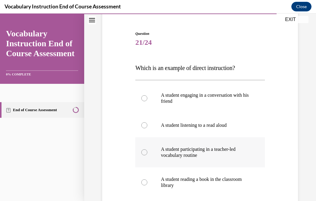
click at [215, 148] on p "A student participating in a teacher-led vocabulary routine" at bounding box center [205, 153] width 89 height 12
click at [148, 150] on input "A student participating in a teacher-led vocabulary routine" at bounding box center [144, 153] width 6 height 6
radio input "true"
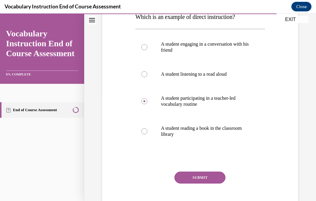
click at [198, 176] on button "SUBMIT" at bounding box center [200, 178] width 51 height 12
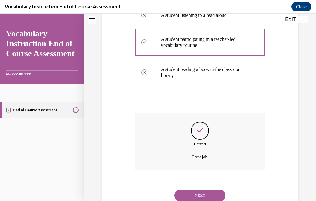
scroll to position [185, 0]
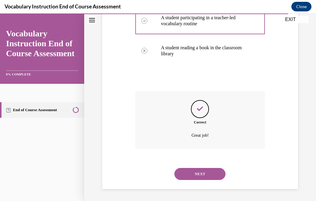
click at [198, 176] on button "NEXT" at bounding box center [200, 174] width 51 height 12
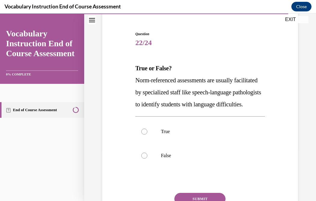
scroll to position [54, 0]
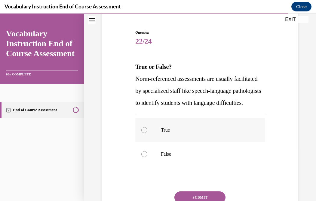
click at [195, 142] on label "True" at bounding box center [200, 130] width 130 height 24
click at [148, 133] on input "True" at bounding box center [144, 130] width 6 height 6
radio input "true"
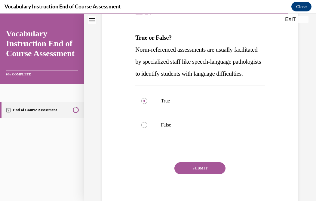
click at [211, 175] on button "SUBMIT" at bounding box center [200, 169] width 51 height 12
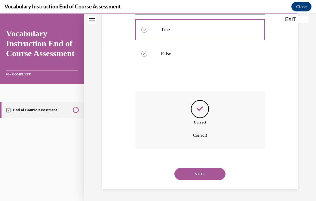
scroll to position [166, 0]
click at [209, 172] on button "NEXT" at bounding box center [200, 174] width 51 height 12
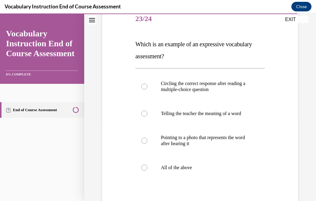
scroll to position [78, 0]
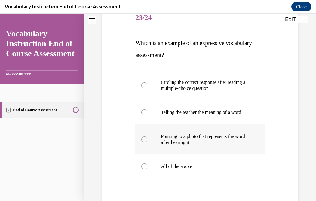
click at [225, 141] on p "Pointing to a photo that represents the word after hearing it" at bounding box center [205, 140] width 89 height 12
click at [148, 141] on input "Pointing to a photo that represents the word after hearing it" at bounding box center [144, 140] width 6 height 6
radio input "true"
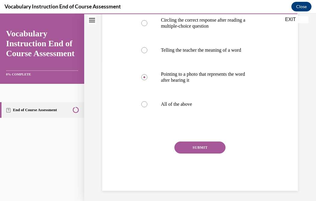
click at [210, 154] on button "SUBMIT" at bounding box center [200, 148] width 51 height 12
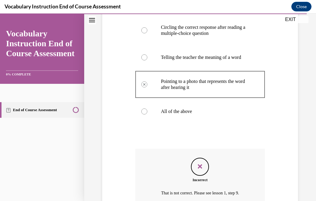
scroll to position [197, 0]
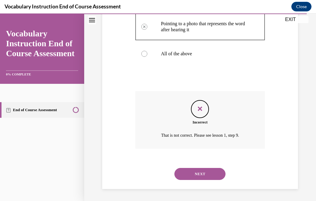
click at [208, 172] on button "NEXT" at bounding box center [200, 174] width 51 height 12
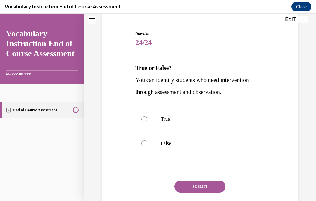
scroll to position [56, 0]
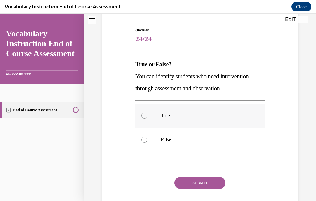
click at [201, 123] on label "True" at bounding box center [200, 116] width 130 height 24
click at [148, 119] on input "True" at bounding box center [144, 116] width 6 height 6
radio input "true"
click at [206, 185] on button "SUBMIT" at bounding box center [200, 183] width 51 height 12
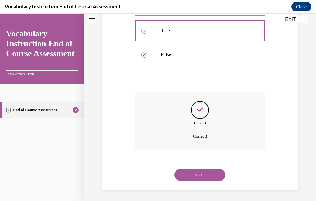
scroll to position [142, 0]
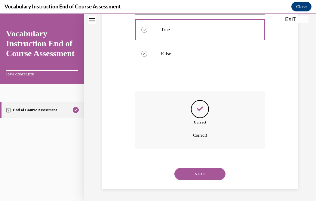
click at [202, 177] on button "NEXT" at bounding box center [200, 174] width 51 height 12
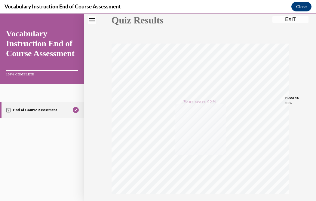
scroll to position [0, 0]
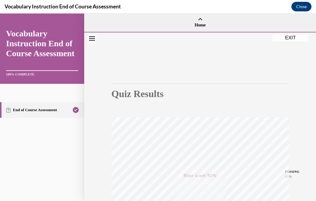
click at [283, 39] on button "EXIT" at bounding box center [291, 37] width 36 height 7
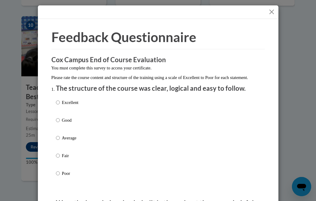
click at [62, 141] on p "Average" at bounding box center [70, 138] width 17 height 7
click at [60, 141] on input "Average" at bounding box center [58, 138] width 4 height 7
radio input "true"
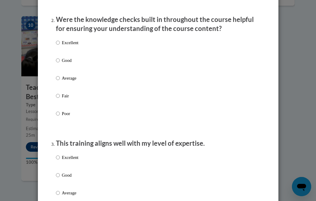
scroll to position [194, 0]
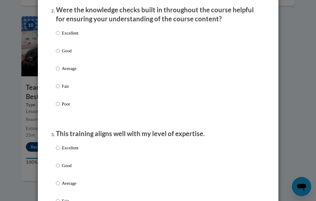
click at [74, 54] on p "Good" at bounding box center [70, 51] width 17 height 7
click at [60, 54] on input "Good" at bounding box center [58, 51] width 4 height 7
radio input "true"
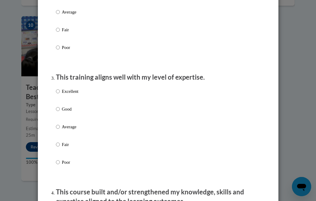
scroll to position [251, 0]
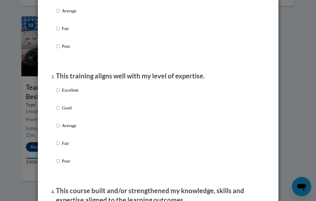
click at [62, 147] on p "Fair" at bounding box center [70, 143] width 17 height 7
click at [60, 147] on input "Fair" at bounding box center [58, 143] width 4 height 7
radio input "true"
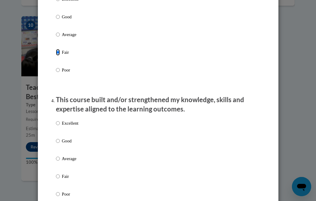
scroll to position [344, 0]
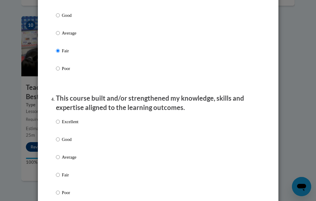
click at [102, 143] on div "Excellent Good Average Fair Poor" at bounding box center [158, 165] width 205 height 98
click at [69, 143] on p "Good" at bounding box center [70, 139] width 17 height 7
click at [60, 143] on input "Good" at bounding box center [58, 139] width 4 height 7
radio input "true"
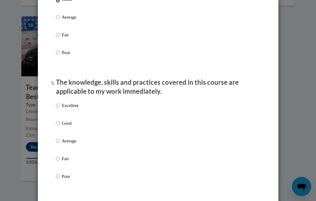
scroll to position [530, 0]
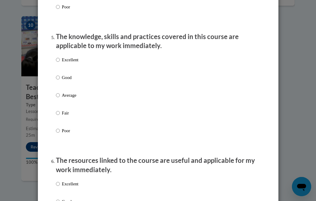
click at [73, 99] on p "Average" at bounding box center [70, 95] width 17 height 7
click at [60, 99] on input "Average" at bounding box center [58, 95] width 4 height 7
radio input "true"
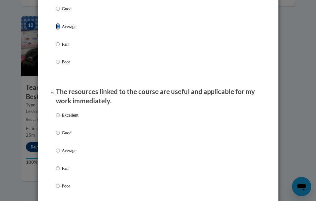
scroll to position [601, 0]
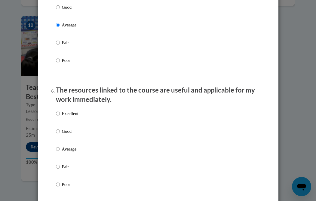
click at [63, 135] on p "Good" at bounding box center [70, 131] width 17 height 7
click at [60, 135] on input "Good" at bounding box center [58, 131] width 4 height 7
radio input "true"
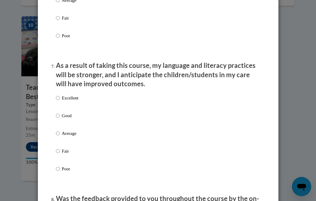
scroll to position [750, 0]
click at [56, 154] on input "Fair" at bounding box center [58, 151] width 4 height 7
radio input "true"
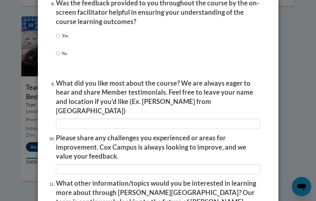
scroll to position [945, 0]
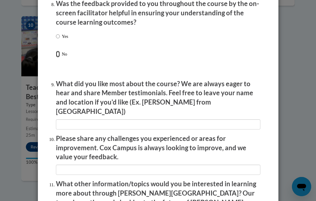
click at [56, 58] on input "No" at bounding box center [58, 54] width 4 height 7
radio input "true"
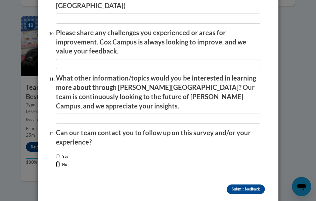
click at [56, 161] on input "No" at bounding box center [58, 164] width 4 height 7
radio input "true"
click at [230, 185] on input "Submit feedback" at bounding box center [246, 190] width 38 height 10
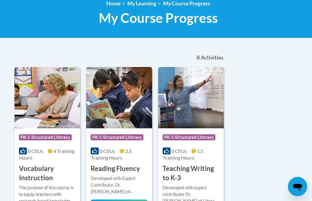
scroll to position [84, 0]
